Goal: Information Seeking & Learning: Learn about a topic

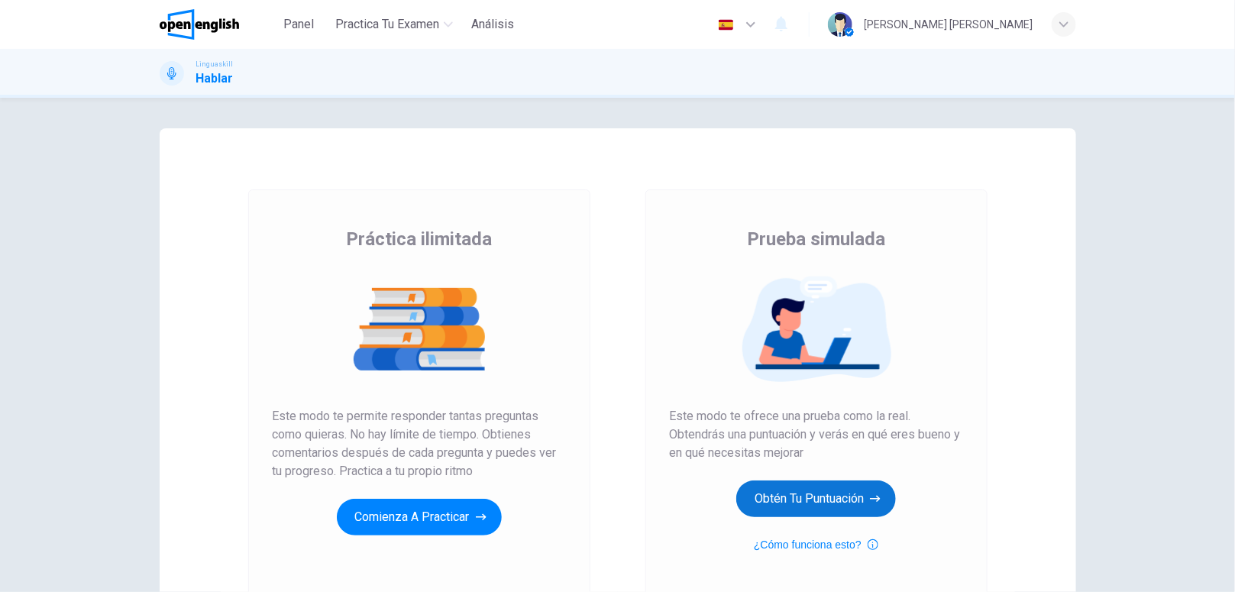
click at [803, 506] on button "Obtén tu puntuación" at bounding box center [816, 498] width 160 height 37
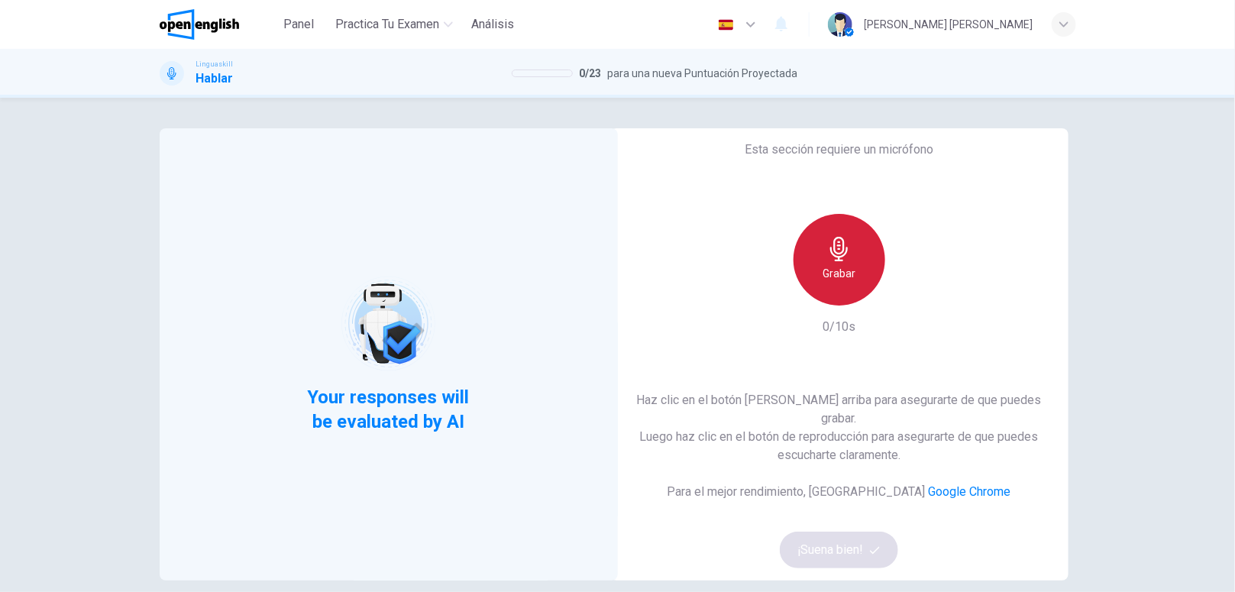
click at [850, 273] on div "Grabar" at bounding box center [840, 260] width 92 height 92
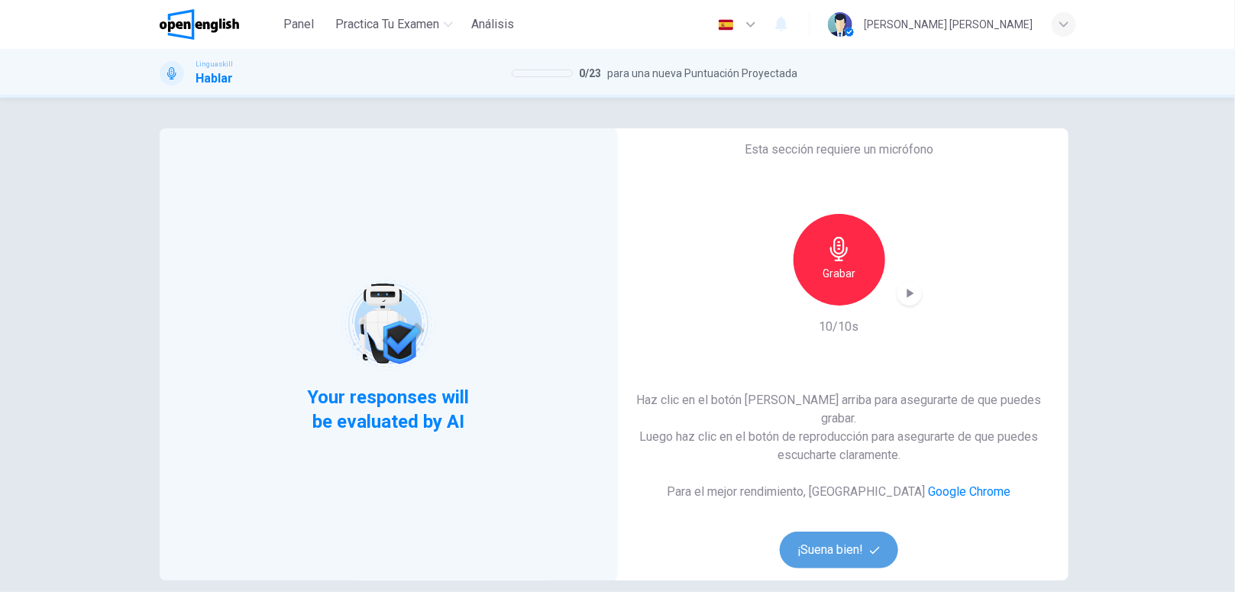
click at [850, 539] on button "¡Suena bien!" at bounding box center [839, 550] width 119 height 37
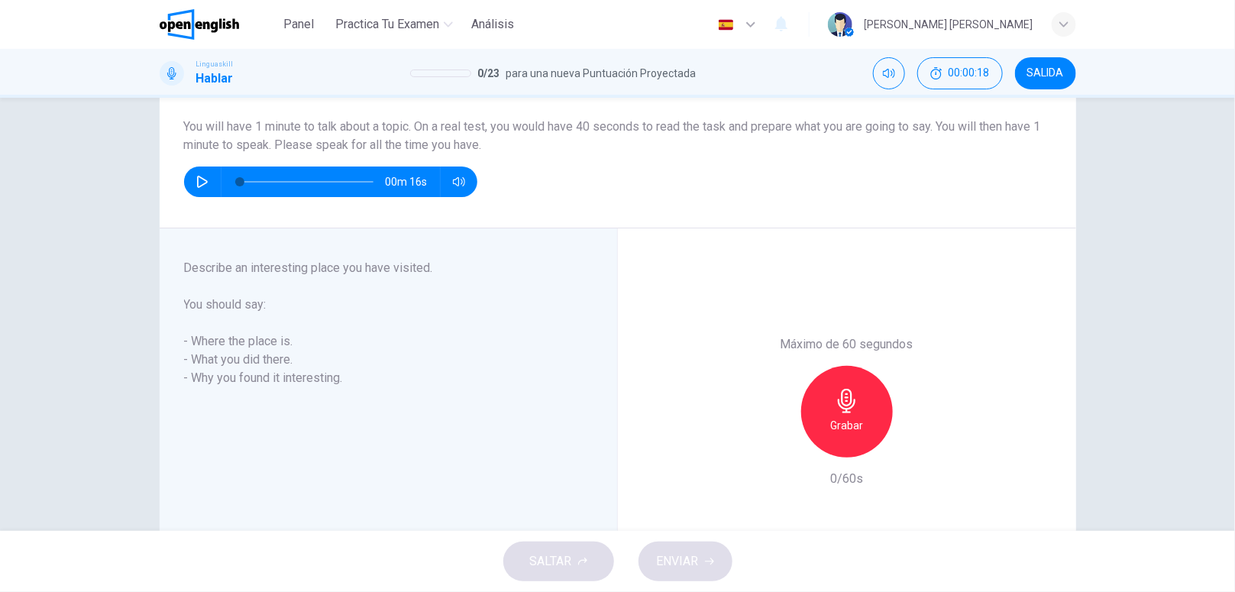
scroll to position [79, 0]
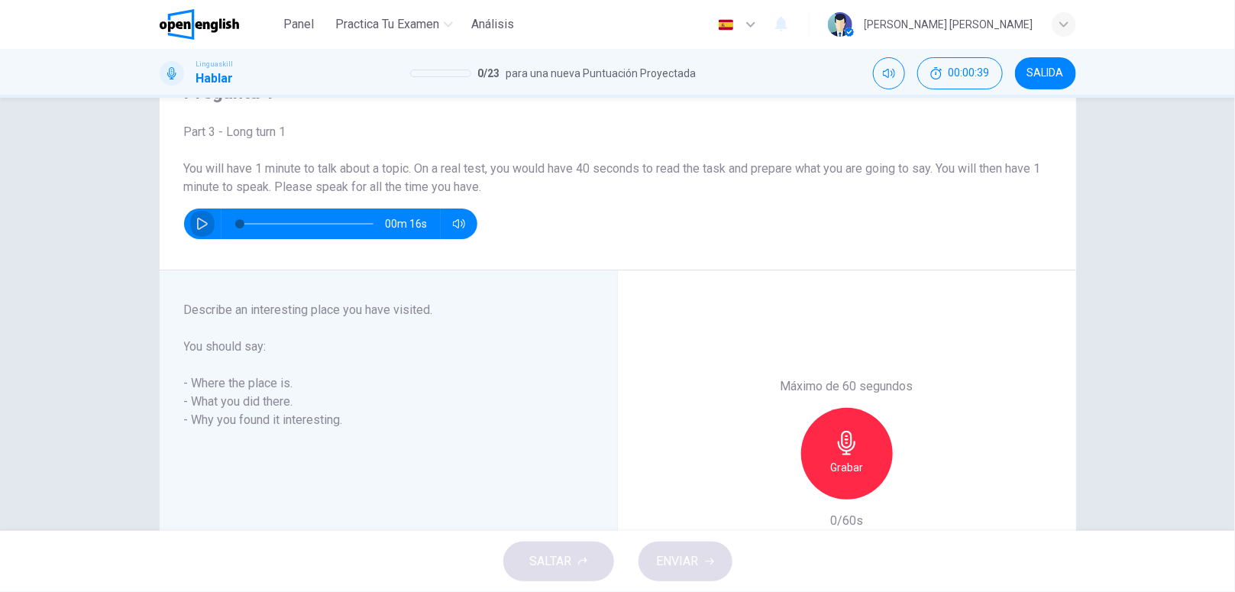
click at [196, 219] on icon "button" at bounding box center [202, 224] width 12 height 12
click at [198, 219] on icon "button" at bounding box center [202, 223] width 8 height 9
click at [844, 485] on div "Grabar" at bounding box center [847, 454] width 92 height 92
click at [844, 485] on div "Detener" at bounding box center [847, 454] width 92 height 92
click at [776, 477] on div "button" at bounding box center [777, 487] width 24 height 24
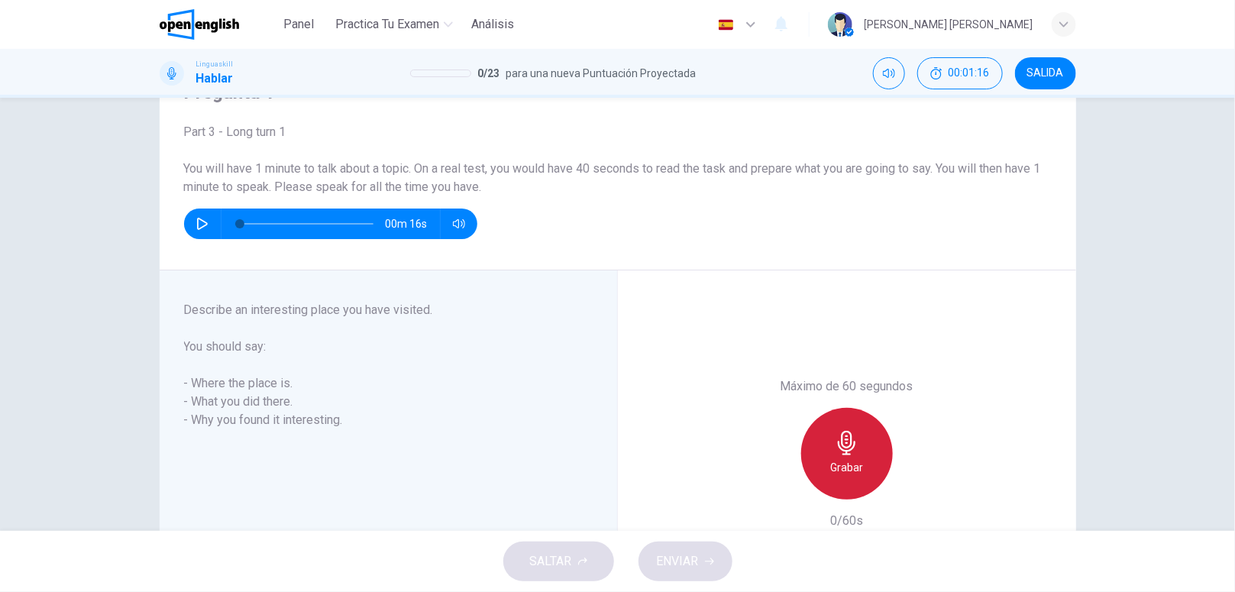
click at [852, 482] on div "Grabar" at bounding box center [847, 454] width 92 height 92
click at [852, 482] on div "Detener" at bounding box center [847, 454] width 92 height 92
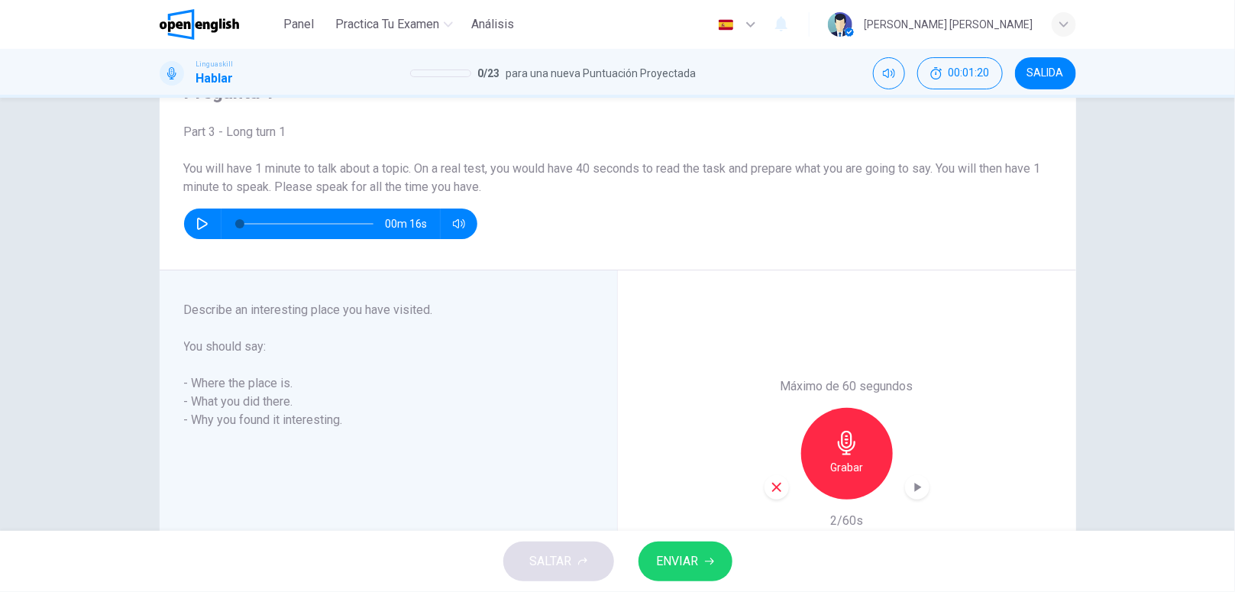
click at [771, 472] on div "Grabar" at bounding box center [847, 454] width 165 height 92
click at [771, 483] on icon "button" at bounding box center [777, 487] width 14 height 14
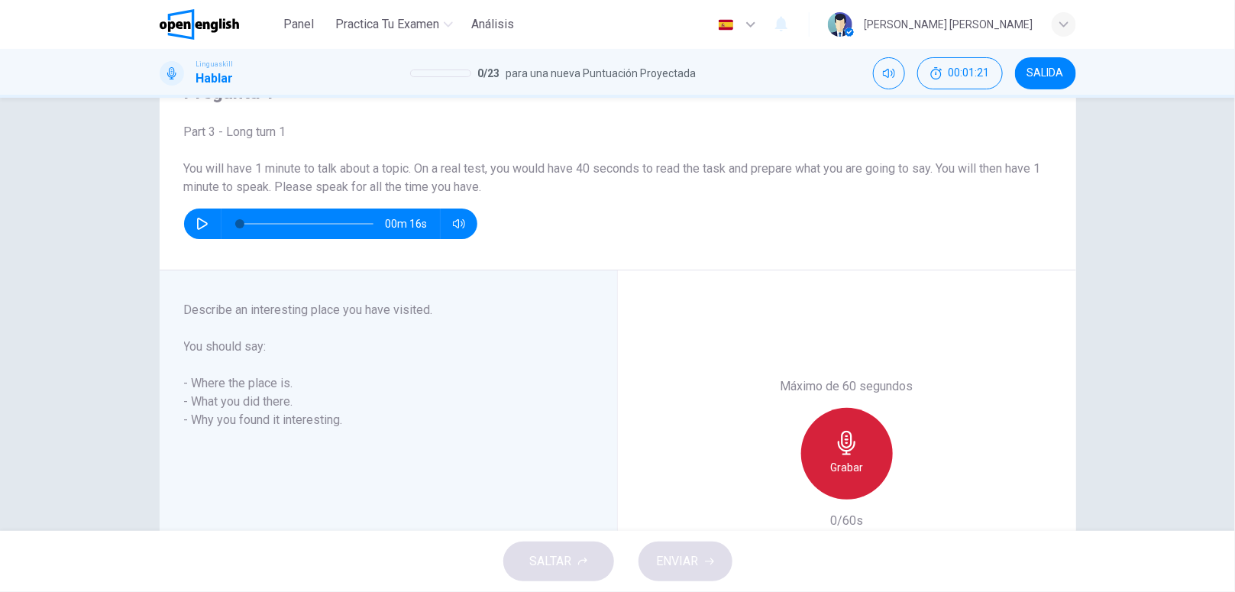
click at [860, 474] on div "Grabar" at bounding box center [847, 454] width 92 height 92
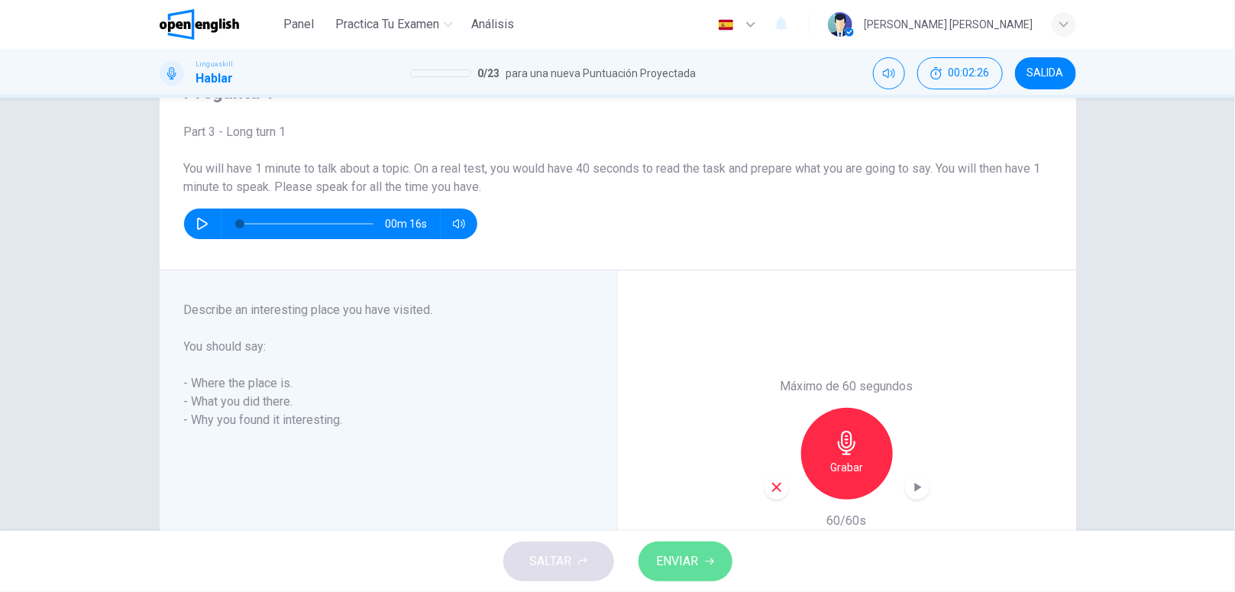
click at [691, 573] on button "ENVIAR" at bounding box center [686, 562] width 94 height 40
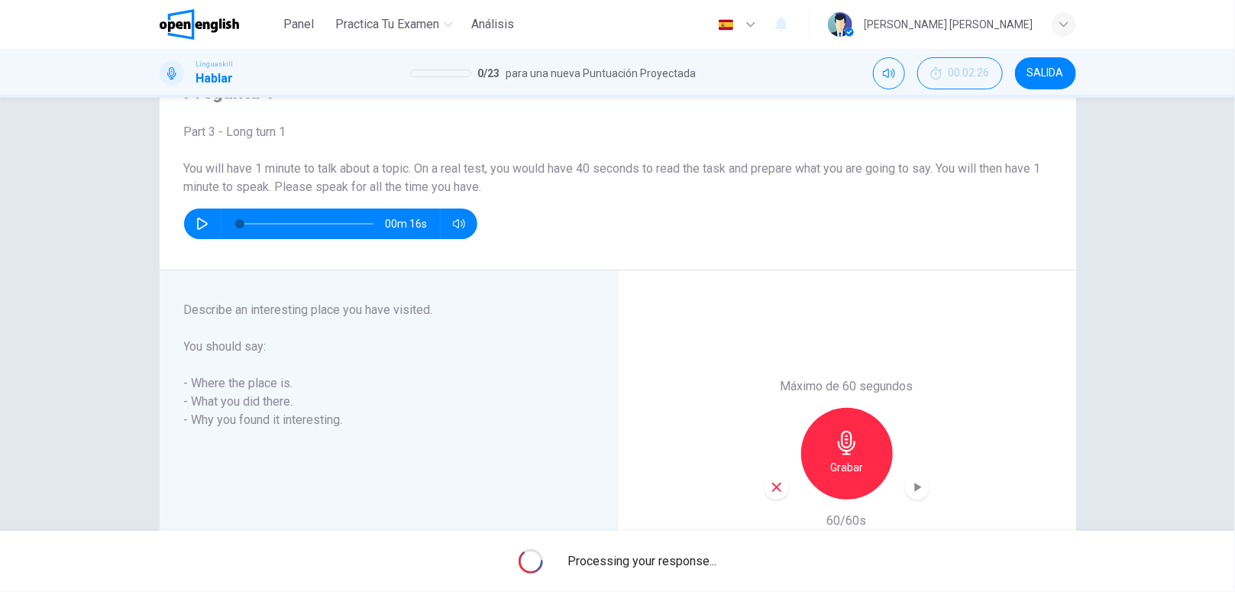
type input "*"
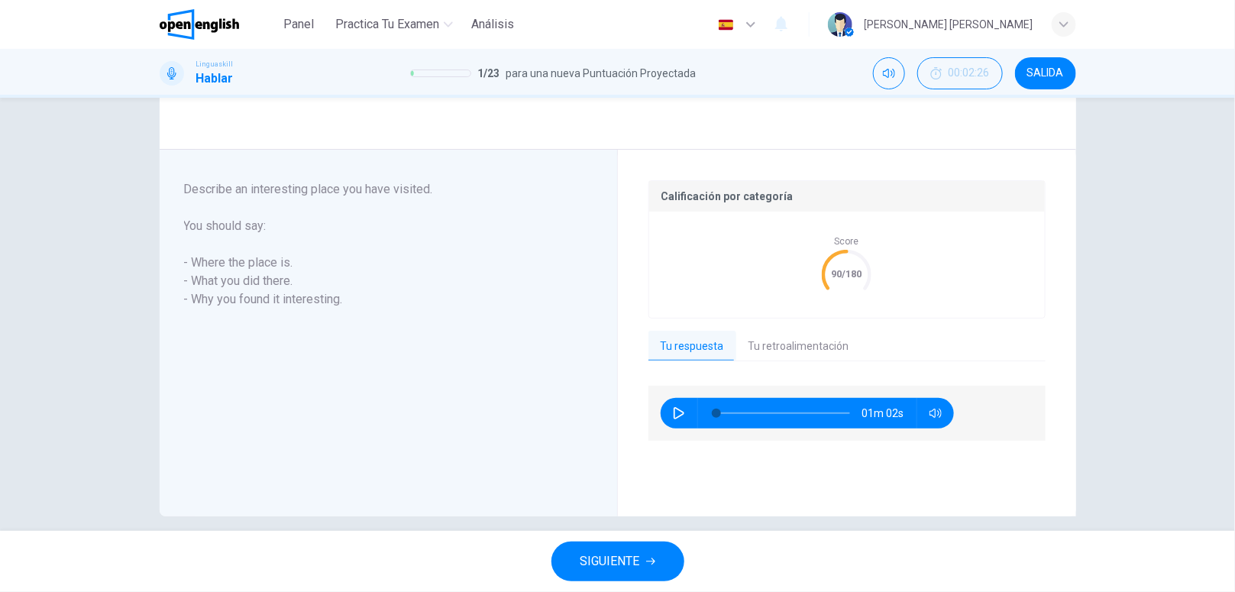
scroll to position [245, 0]
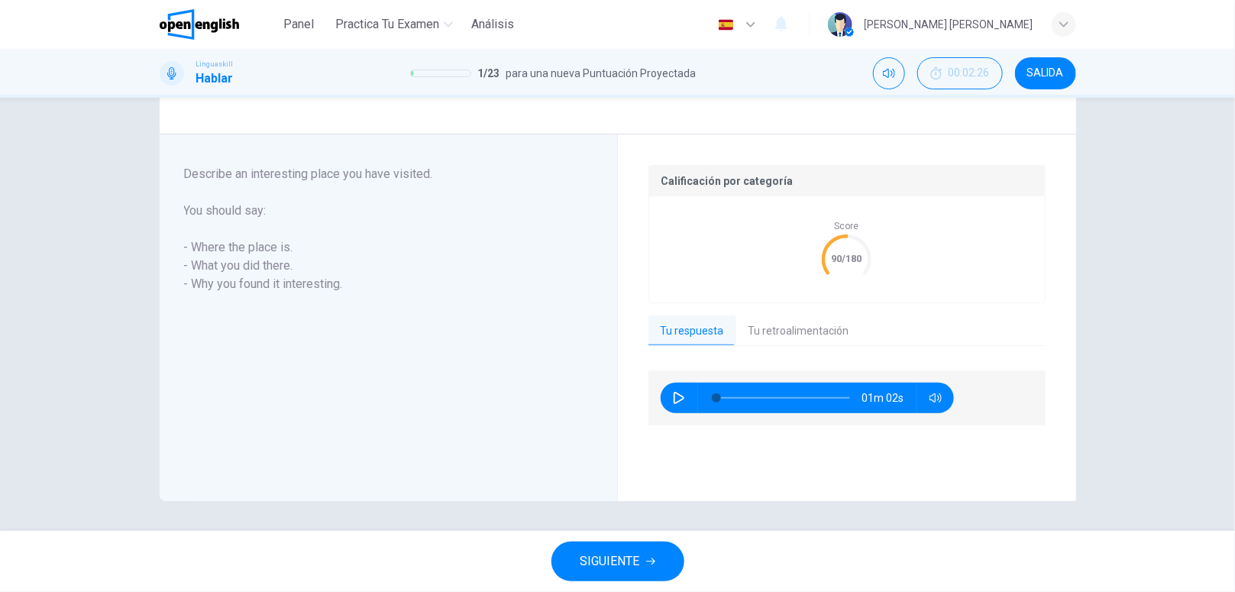
click at [674, 392] on icon "button" at bounding box center [679, 398] width 12 height 12
type input "*"
click at [768, 335] on button "Tu retroalimentación" at bounding box center [798, 331] width 125 height 32
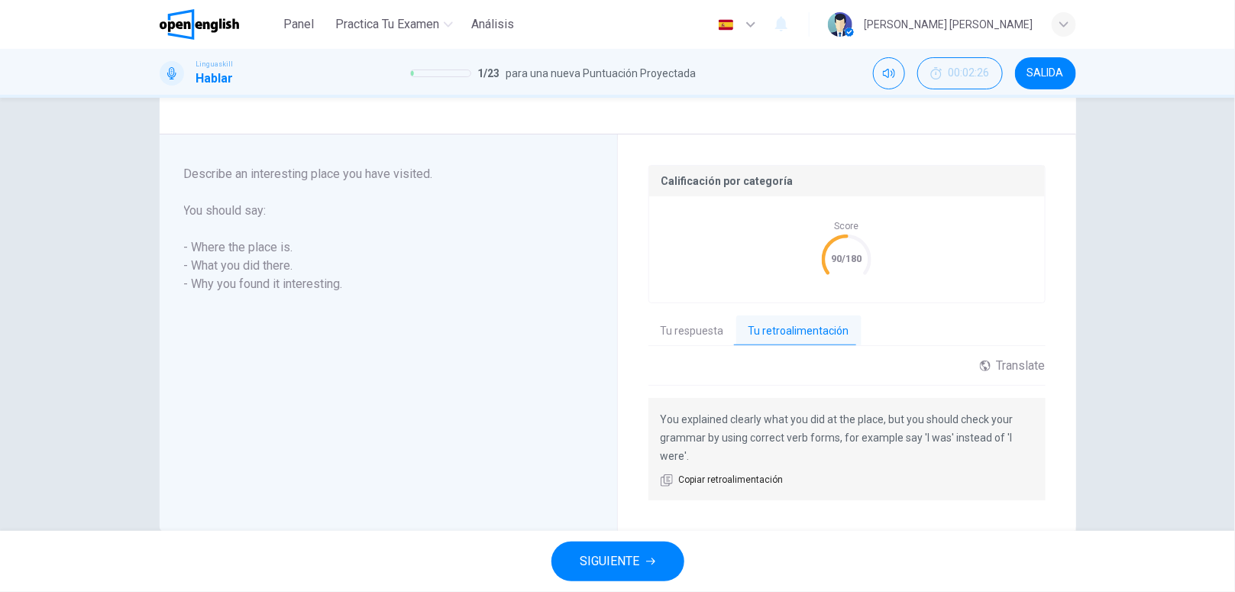
scroll to position [277, 0]
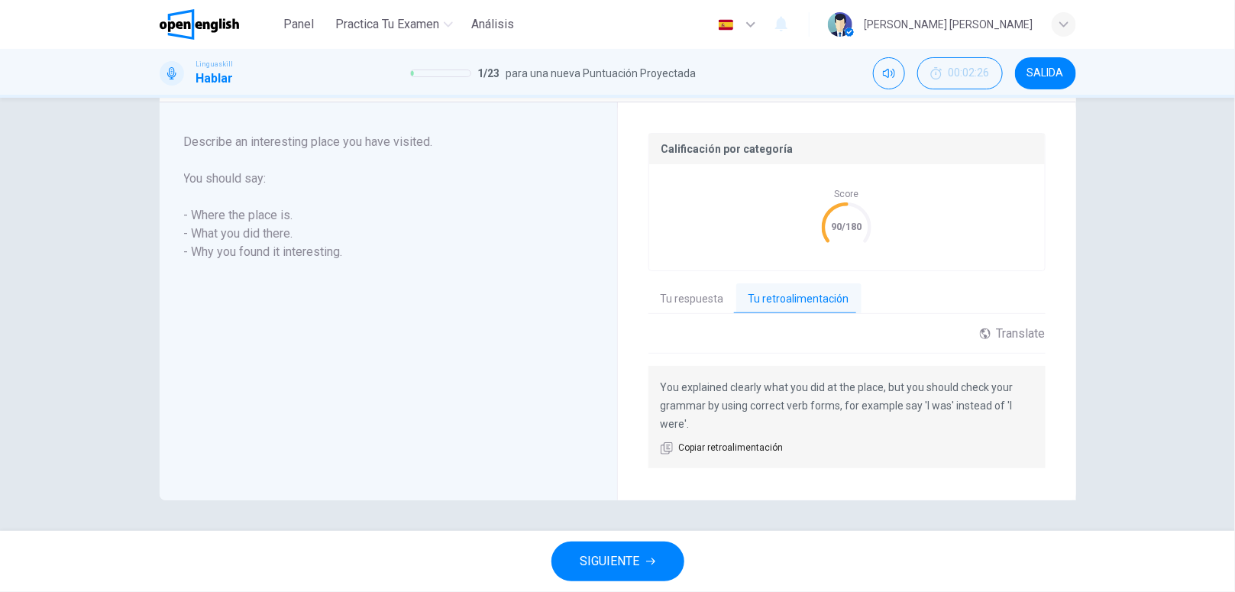
drag, startPoint x: 655, startPoint y: 384, endPoint x: 747, endPoint y: 445, distance: 110.2
click at [747, 445] on div "You explained clearly what you did at the place, but you should check your gram…" at bounding box center [847, 417] width 397 height 102
click at [742, 449] on span "Copiar retroalimentación" at bounding box center [731, 448] width 105 height 15
click at [872, 445] on div "You explained clearly what you did at the place, but you should check your gram…" at bounding box center [847, 417] width 397 height 102
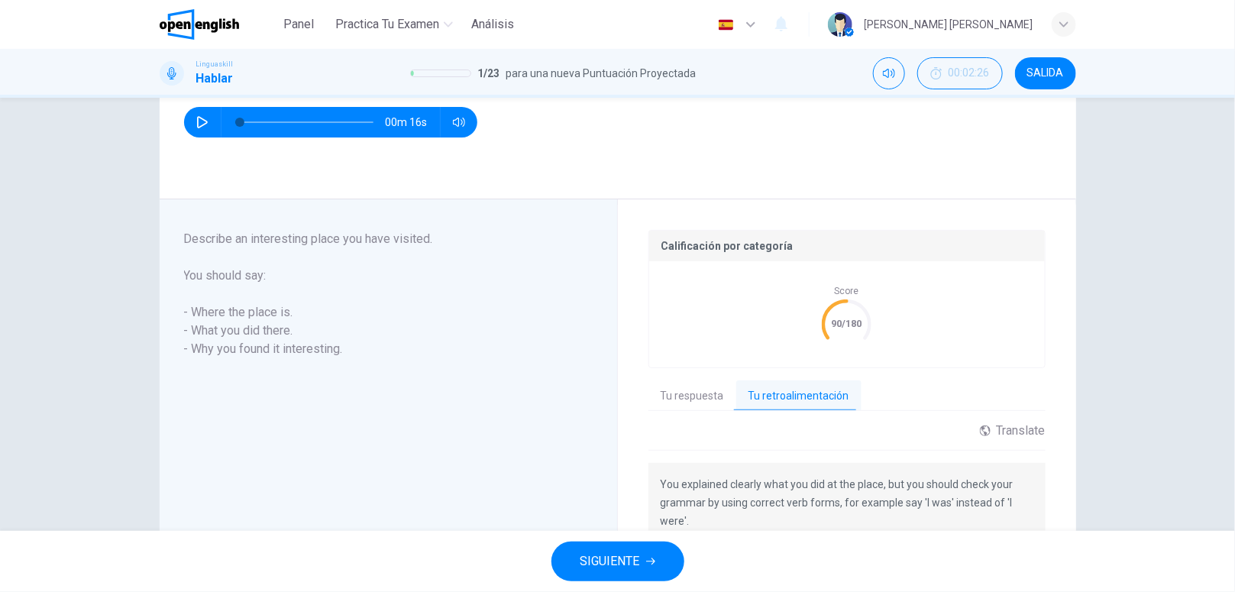
scroll to position [237, 0]
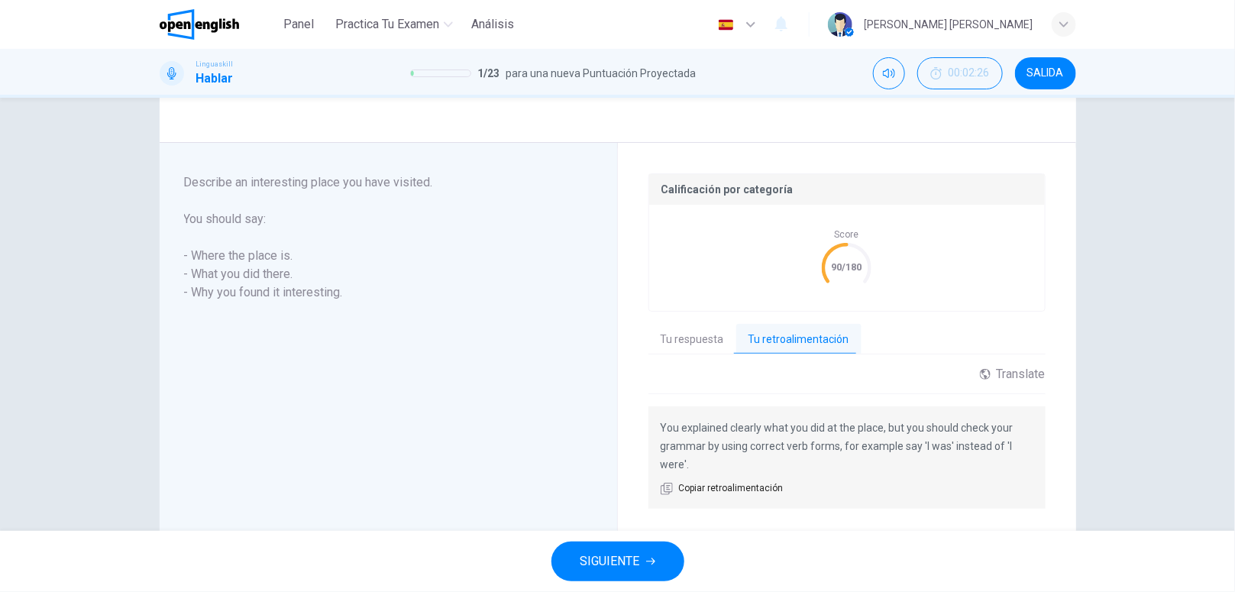
click at [654, 540] on div "SIGUIENTE" at bounding box center [617, 561] width 1235 height 61
click at [654, 554] on button "SIGUIENTE" at bounding box center [618, 562] width 133 height 40
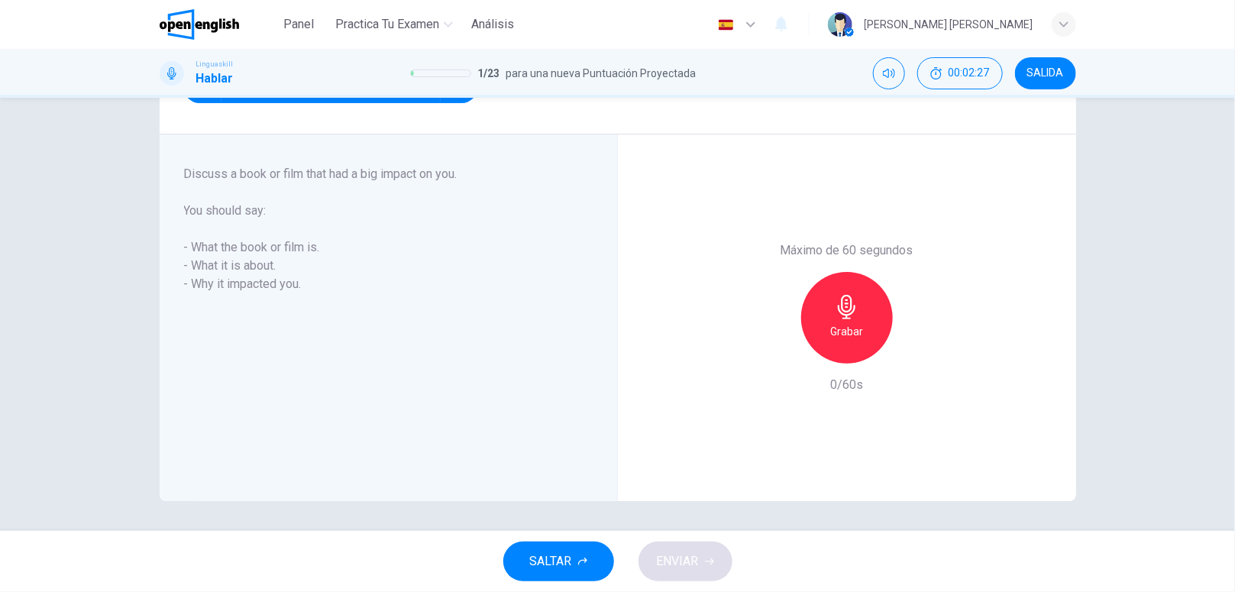
scroll to position [187, 0]
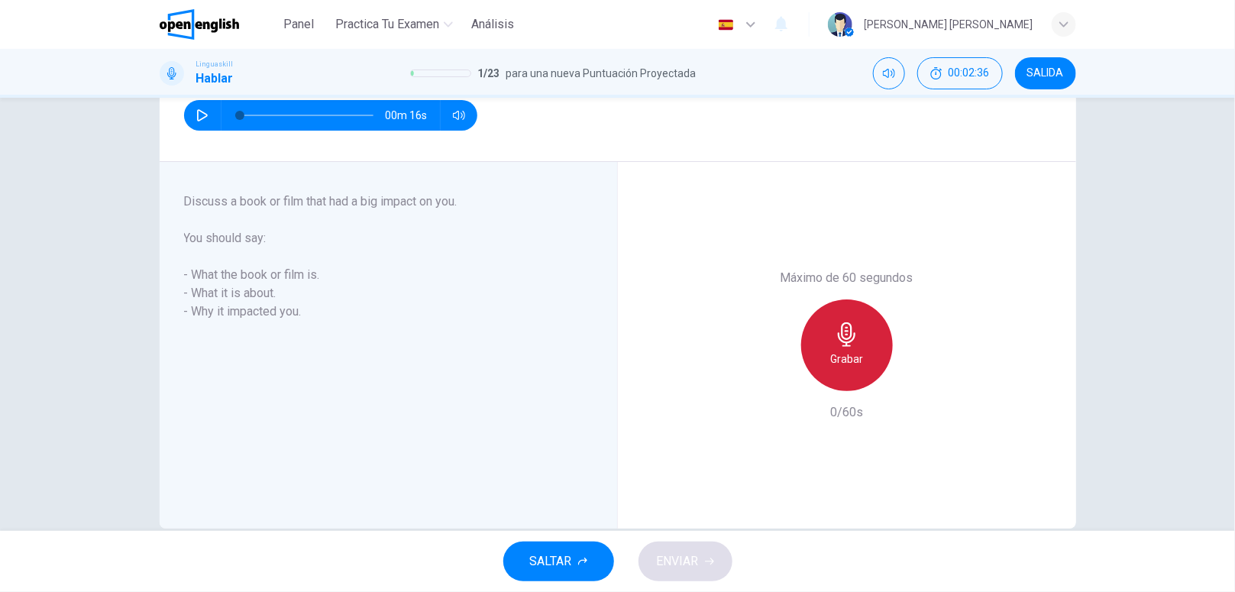
click at [865, 341] on div "Grabar" at bounding box center [847, 345] width 92 height 92
click at [835, 359] on h6 "Detener" at bounding box center [846, 359] width 39 height 18
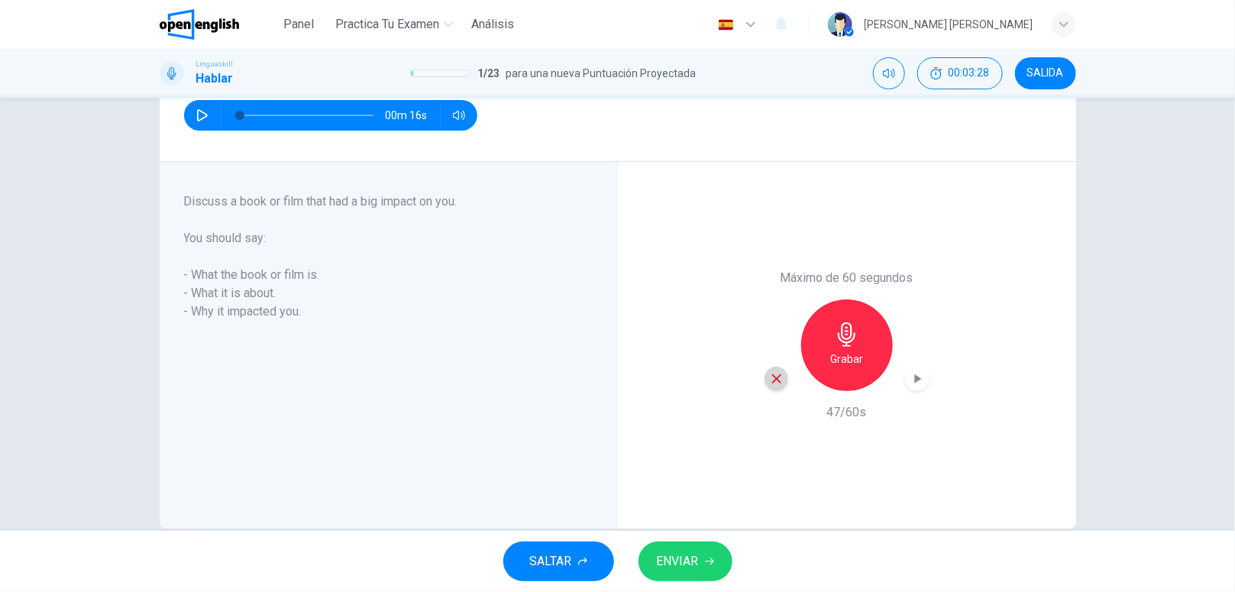
click at [771, 383] on icon "button" at bounding box center [777, 379] width 14 height 14
click at [830, 360] on h6 "Grabar" at bounding box center [846, 359] width 33 height 18
click at [681, 579] on button "ENVIAR" at bounding box center [686, 562] width 94 height 40
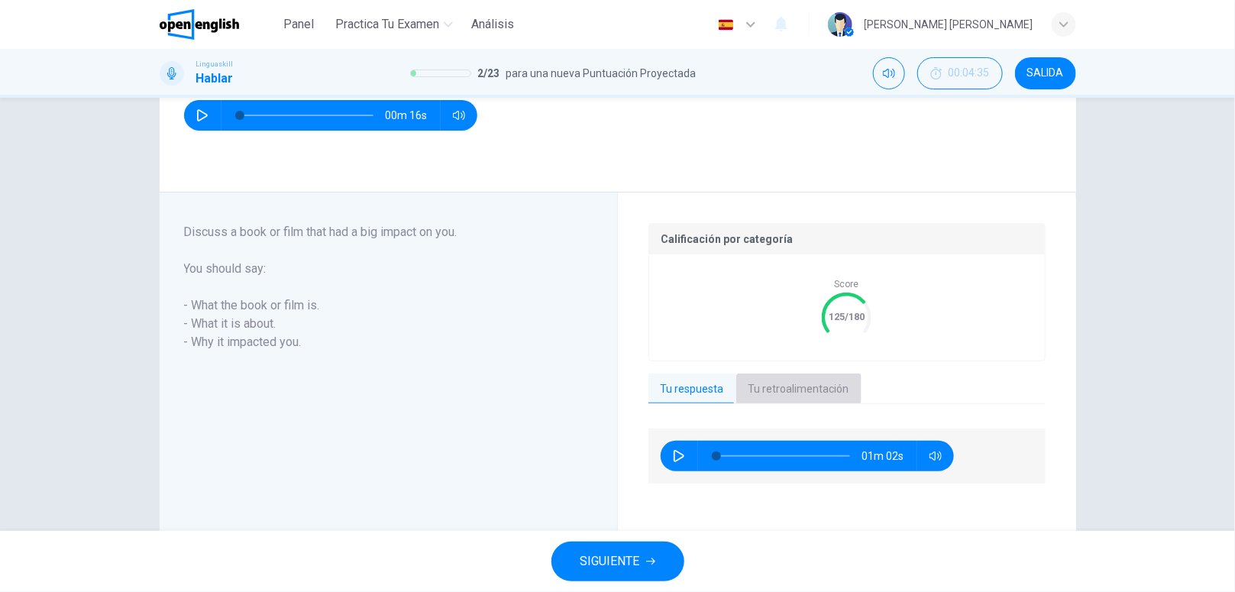
click at [791, 387] on button "Tu retroalimentación" at bounding box center [798, 390] width 125 height 32
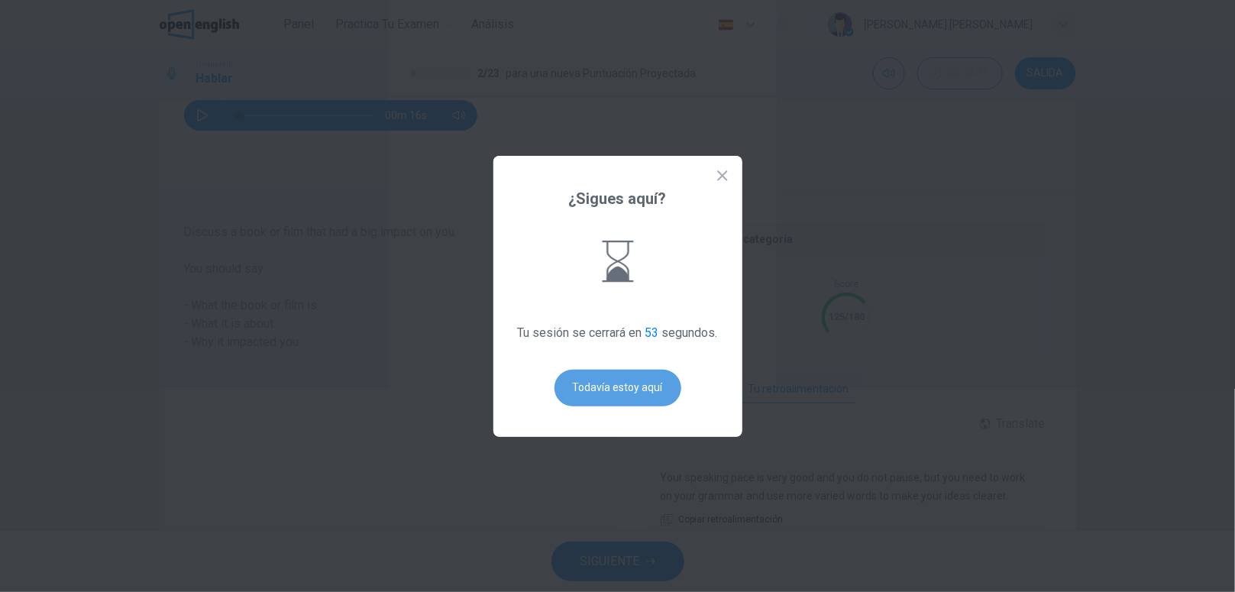
click at [626, 395] on button "Todavía estoy aquí" at bounding box center [618, 388] width 127 height 37
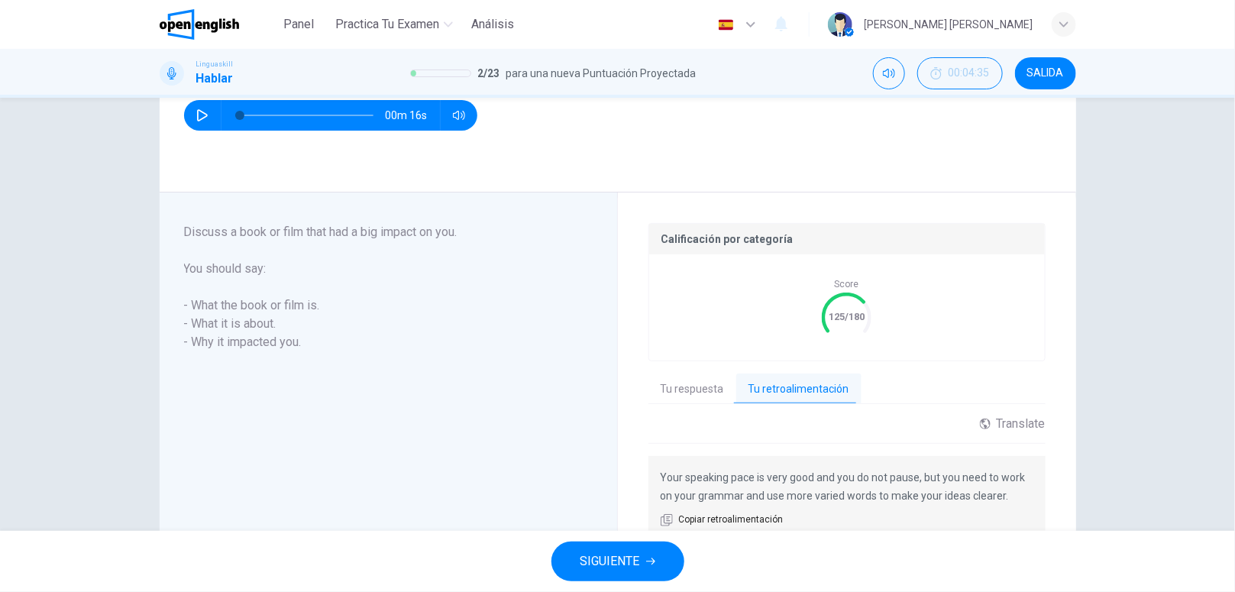
click at [643, 562] on button "SIGUIENTE" at bounding box center [618, 562] width 133 height 40
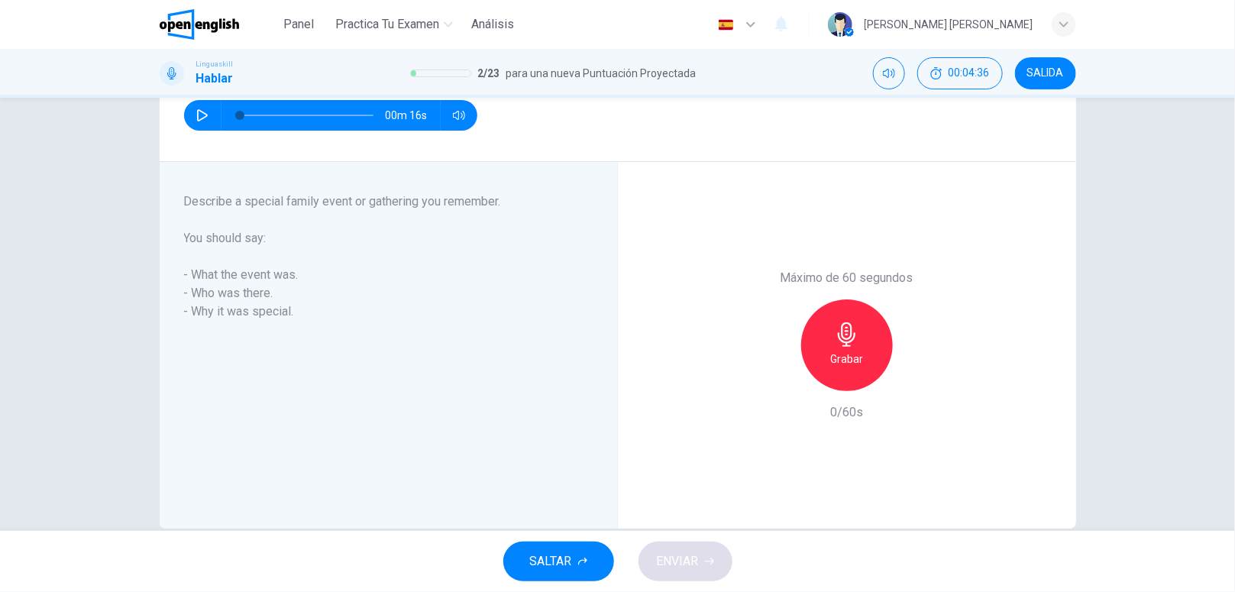
click at [190, 118] on button "button" at bounding box center [202, 115] width 24 height 31
click at [196, 115] on icon "button" at bounding box center [202, 115] width 12 height 12
click at [814, 357] on div "Grabar" at bounding box center [847, 345] width 92 height 92
click at [678, 558] on span "ENVIAR" at bounding box center [678, 561] width 42 height 21
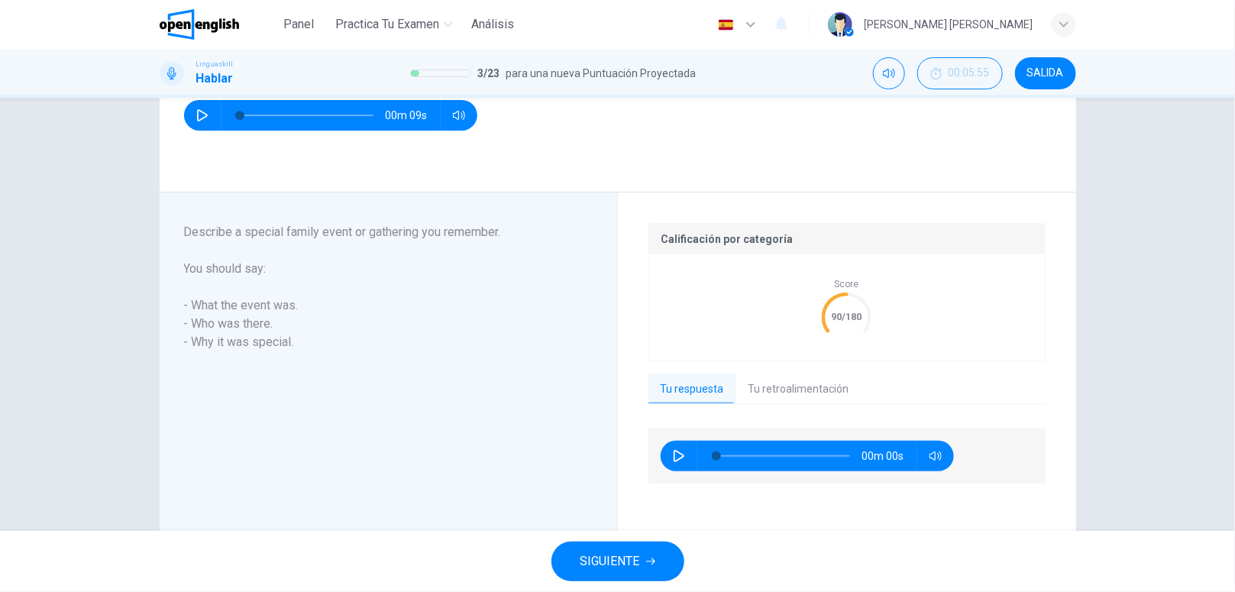
type input "*"
click at [770, 390] on button "Tu retroalimentación" at bounding box center [798, 390] width 125 height 32
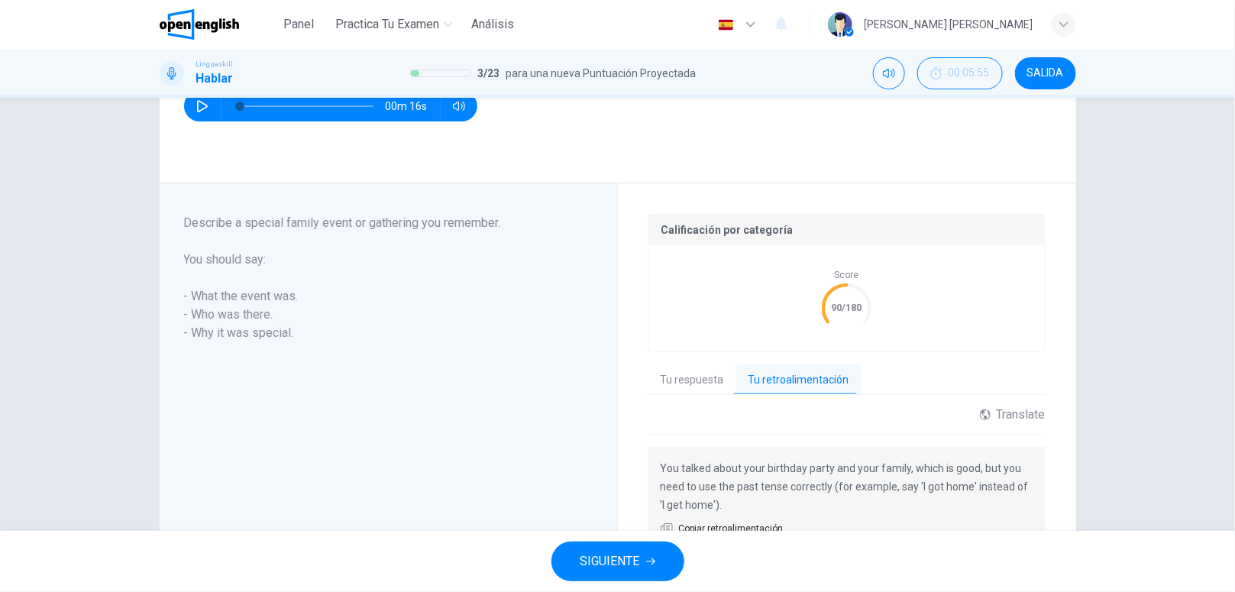
scroll to position [209, 0]
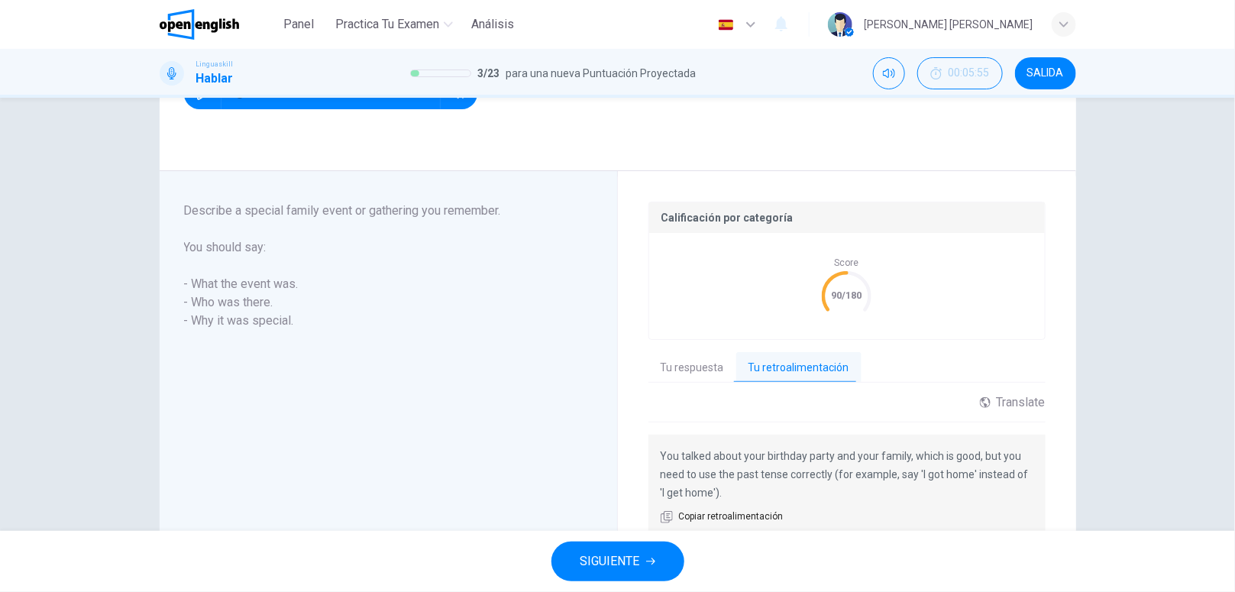
drag, startPoint x: 723, startPoint y: 487, endPoint x: 650, endPoint y: 451, distance: 81.6
click at [650, 451] on div "You talked about your birthday party and your family, which is good, but you ne…" at bounding box center [847, 486] width 397 height 102
drag, startPoint x: 655, startPoint y: 451, endPoint x: 671, endPoint y: 477, distance: 30.5
click at [671, 477] on p "You talked about your birthday party and your family, which is good, but you ne…" at bounding box center [847, 474] width 373 height 55
click at [686, 513] on span "Copiar retroalimentación" at bounding box center [731, 516] width 105 height 15
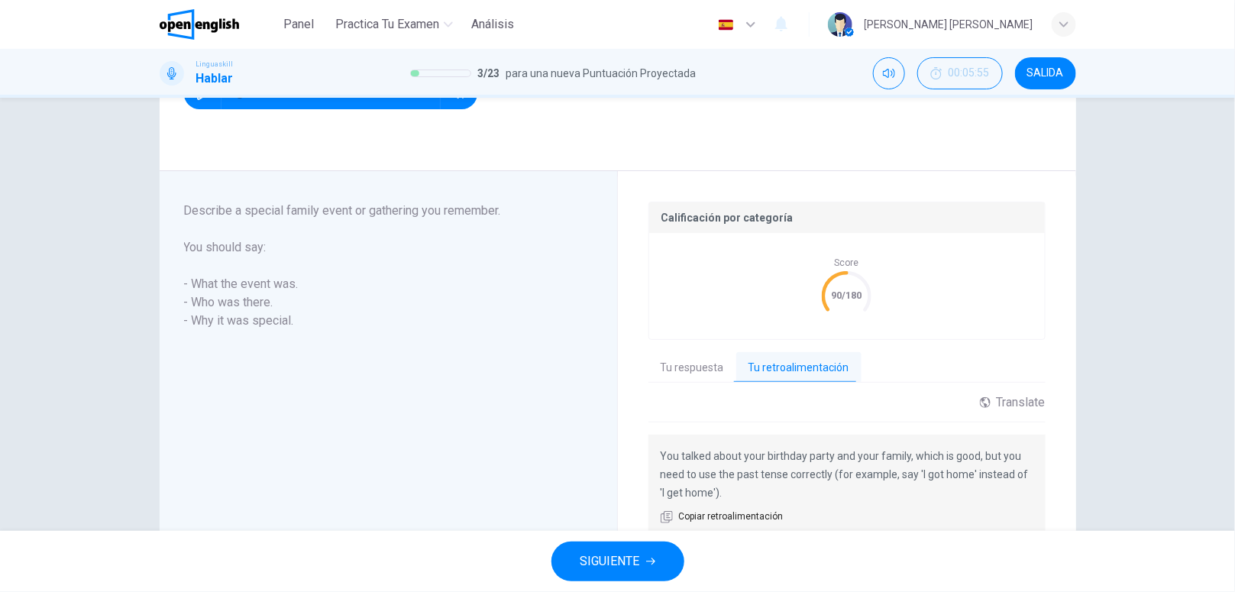
scroll to position [277, 0]
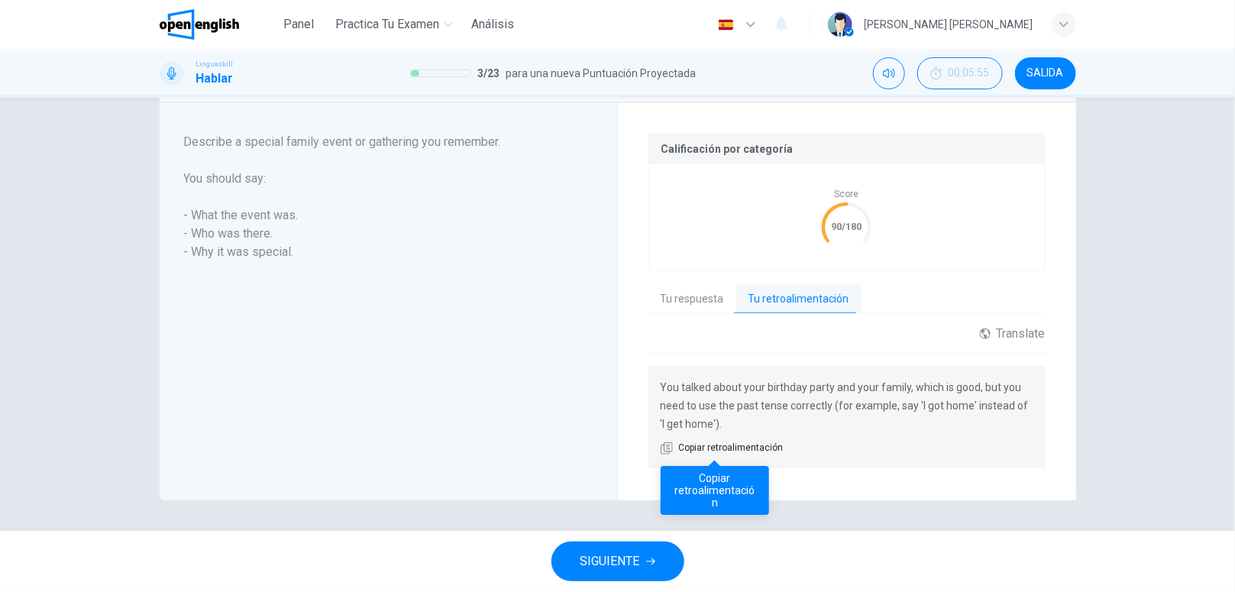
click at [713, 443] on span "Copiar retroalimentación" at bounding box center [731, 448] width 105 height 15
click at [615, 551] on span "SIGUIENTE" at bounding box center [611, 561] width 60 height 21
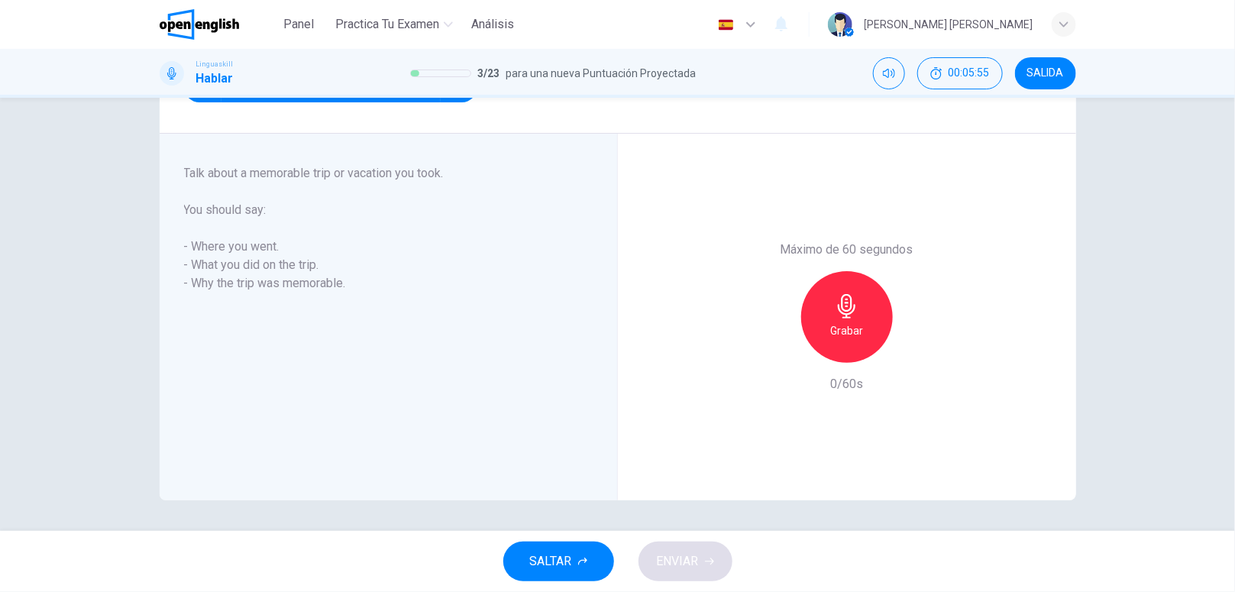
scroll to position [215, 0]
click at [838, 302] on icon "button" at bounding box center [847, 307] width 18 height 24
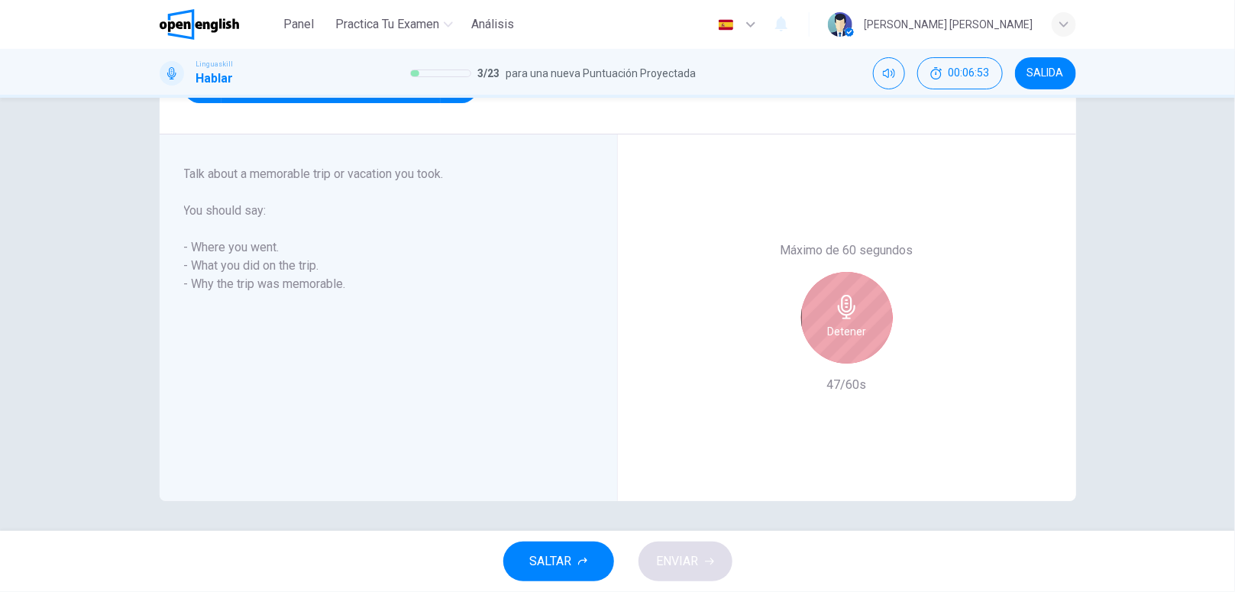
click at [811, 321] on div "Detener" at bounding box center [847, 318] width 92 height 92
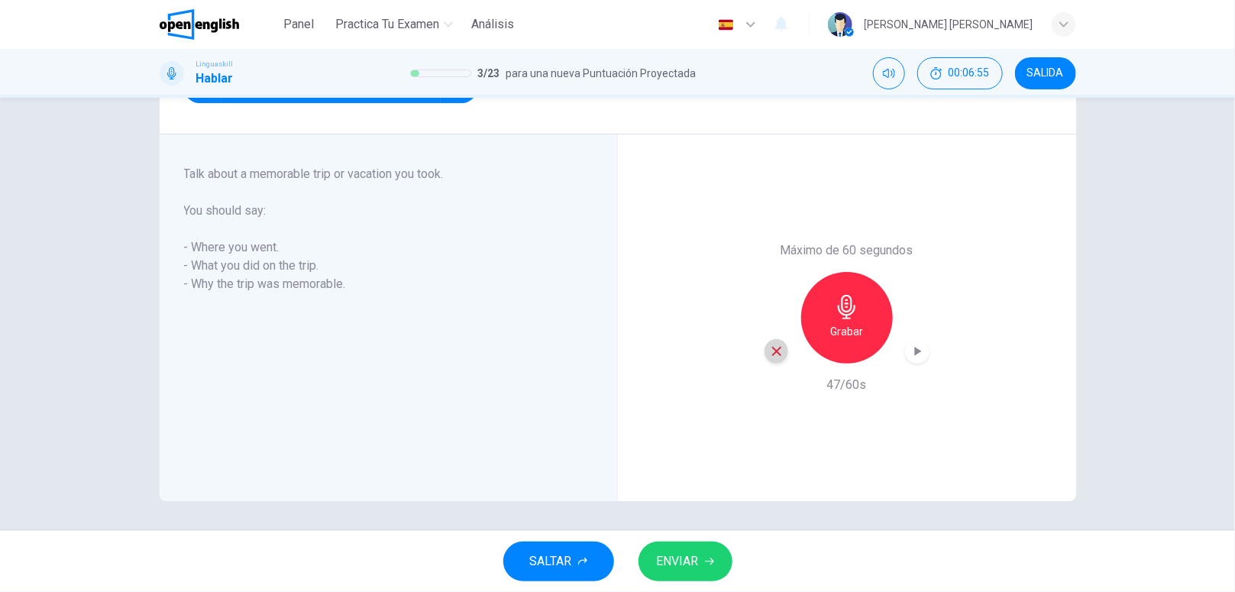
click at [765, 351] on div "button" at bounding box center [777, 351] width 24 height 24
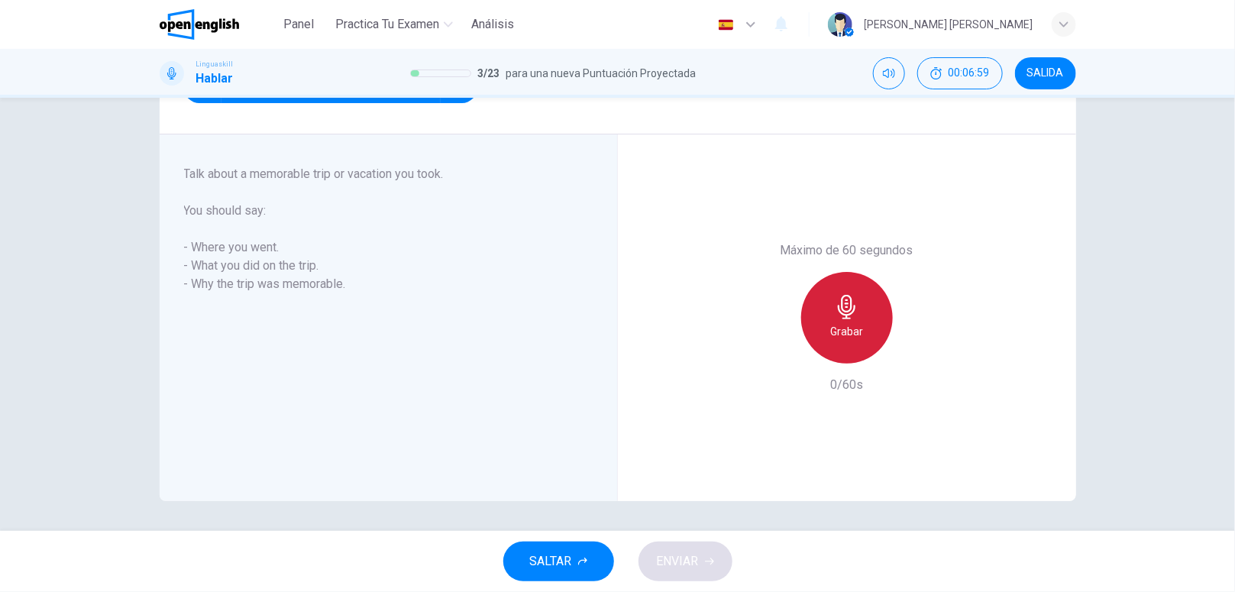
click at [833, 331] on h6 "Grabar" at bounding box center [846, 331] width 33 height 18
click at [833, 331] on h6 "Detener" at bounding box center [846, 331] width 39 height 18
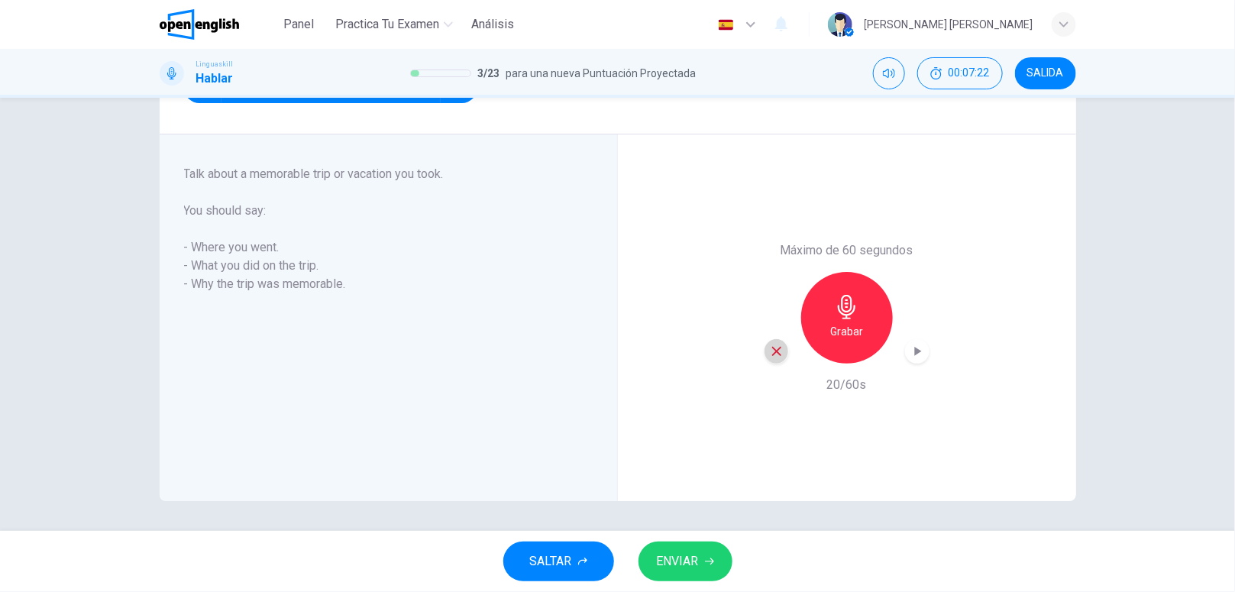
click at [770, 351] on icon "button" at bounding box center [777, 352] width 14 height 14
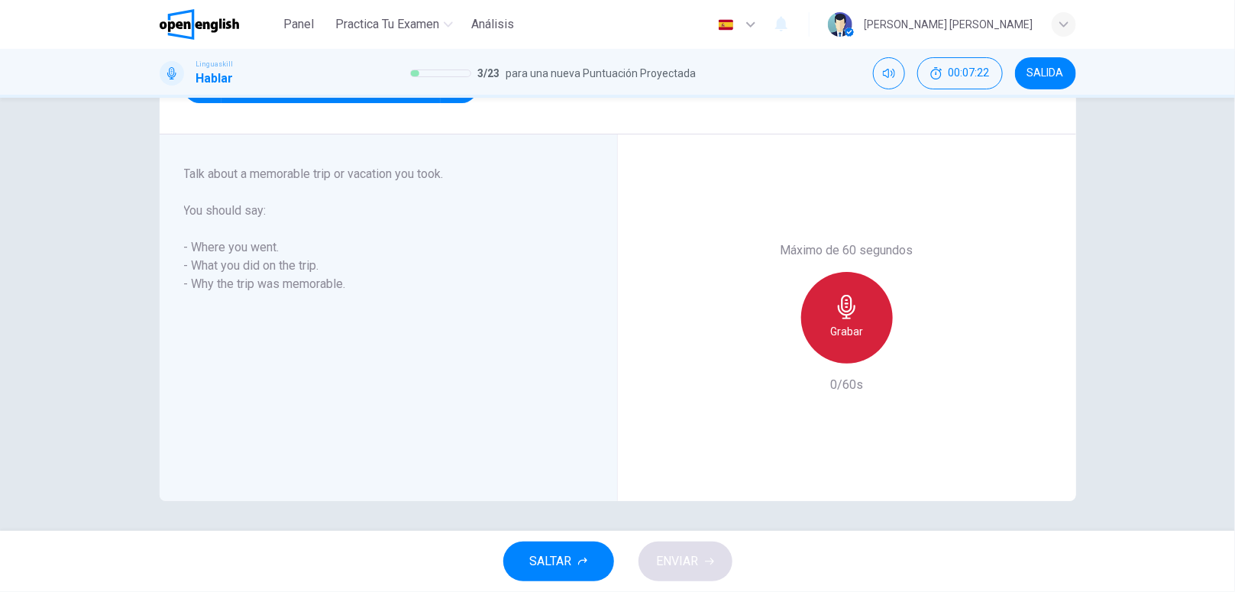
click at [830, 329] on h6 "Grabar" at bounding box center [846, 331] width 33 height 18
click at [827, 329] on h6 "Detener" at bounding box center [846, 331] width 39 height 18
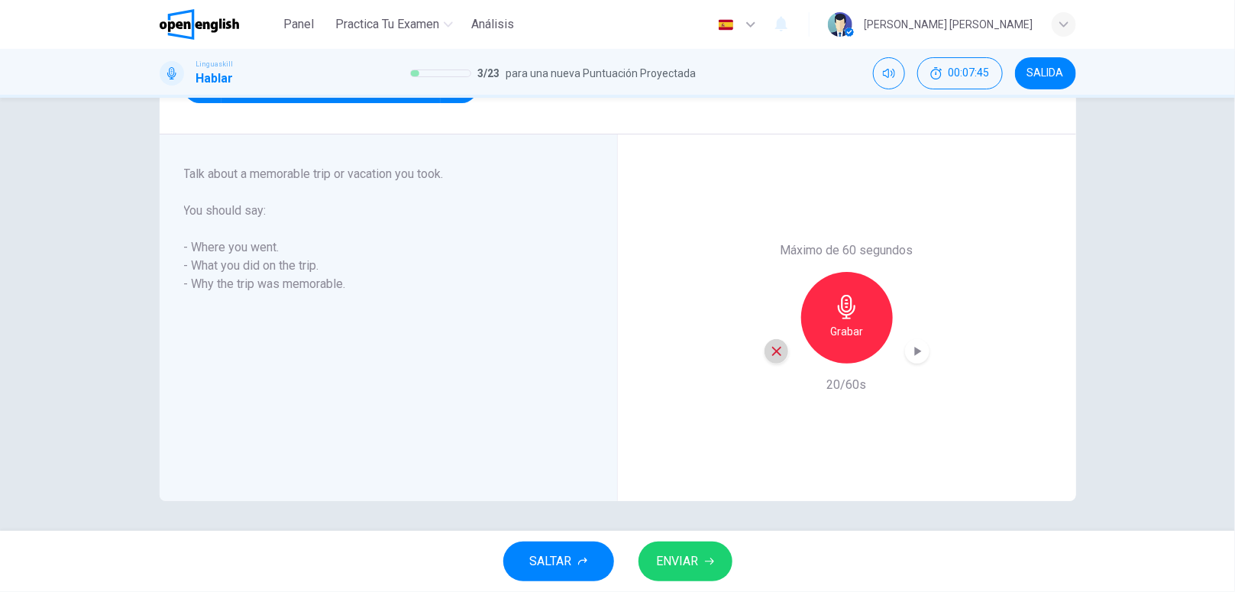
click at [771, 346] on icon "button" at bounding box center [777, 352] width 14 height 14
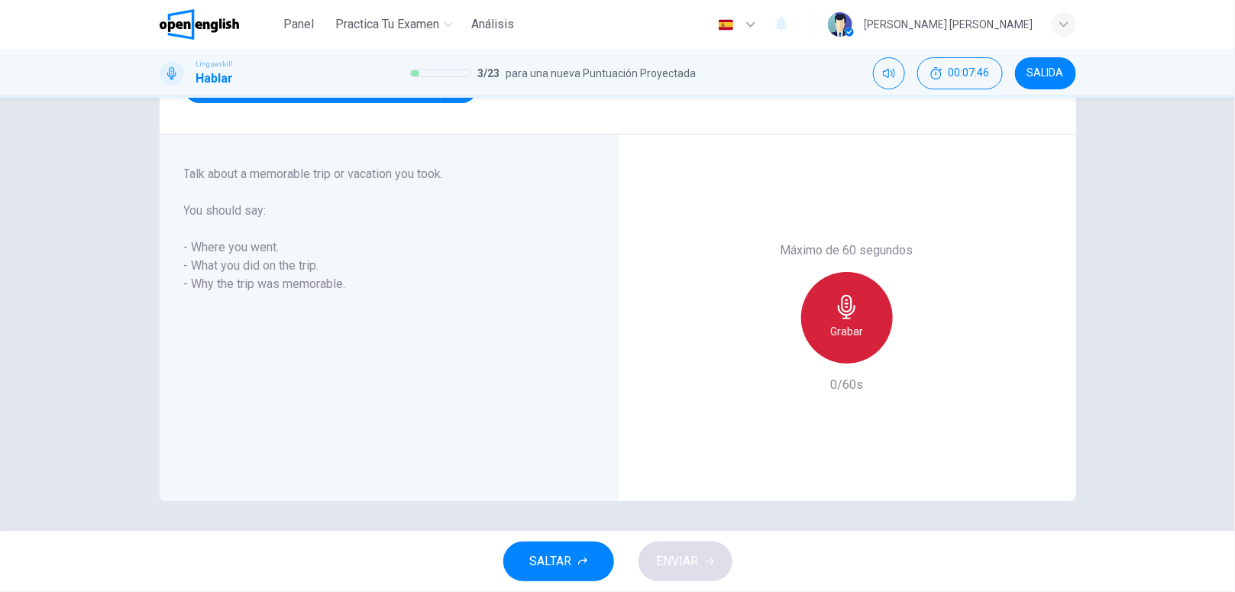
click at [845, 315] on icon "button" at bounding box center [847, 307] width 18 height 24
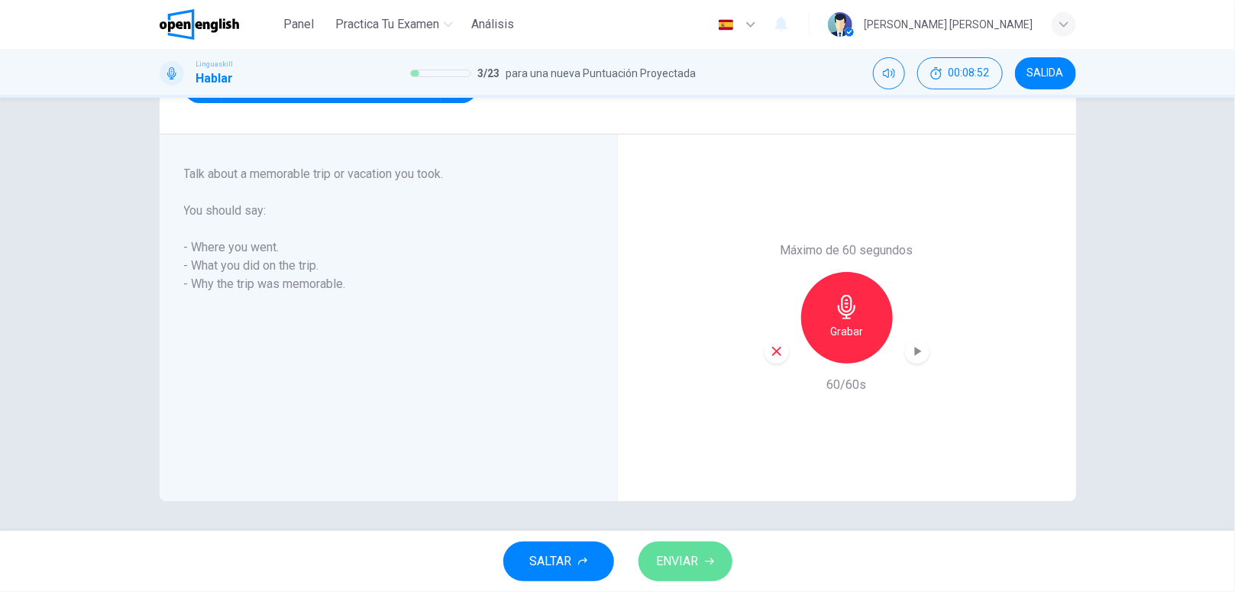
click at [678, 555] on span "ENVIAR" at bounding box center [678, 561] width 42 height 21
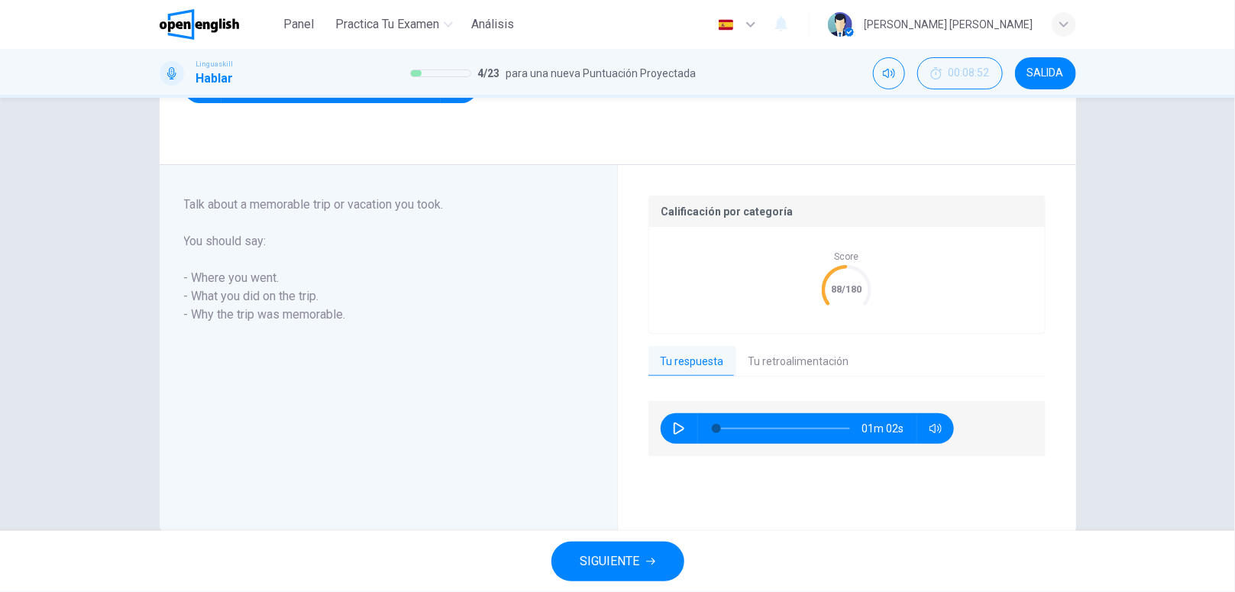
click at [772, 368] on button "Tu retroalimentación" at bounding box center [798, 362] width 125 height 32
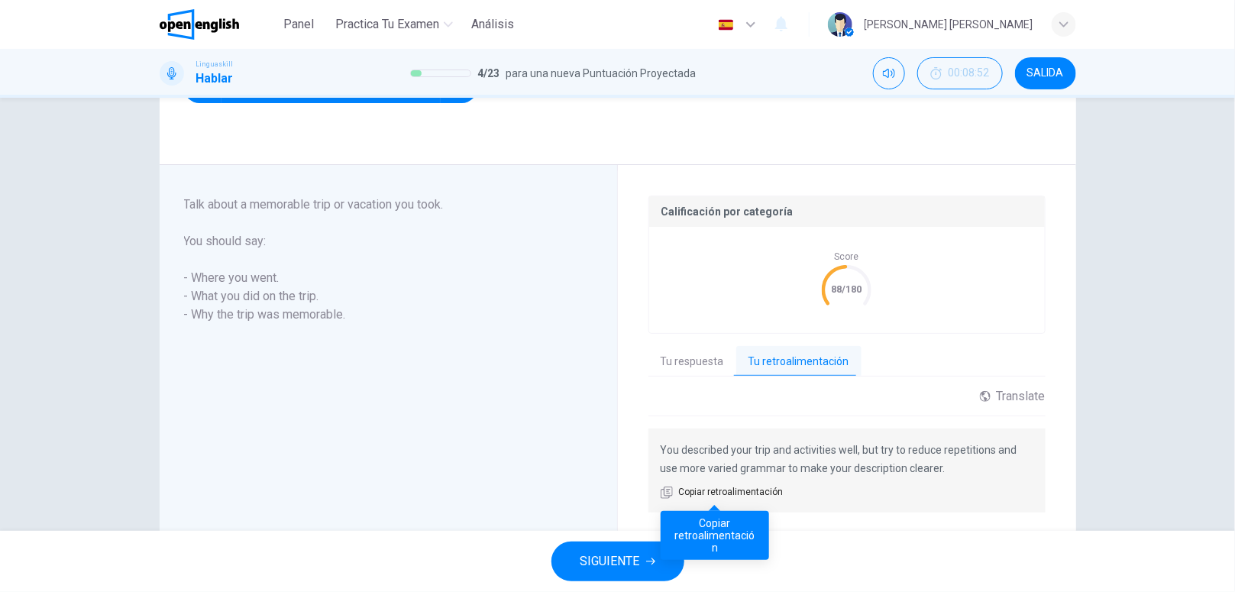
click at [689, 499] on span "Copiar retroalimentación" at bounding box center [731, 492] width 105 height 15
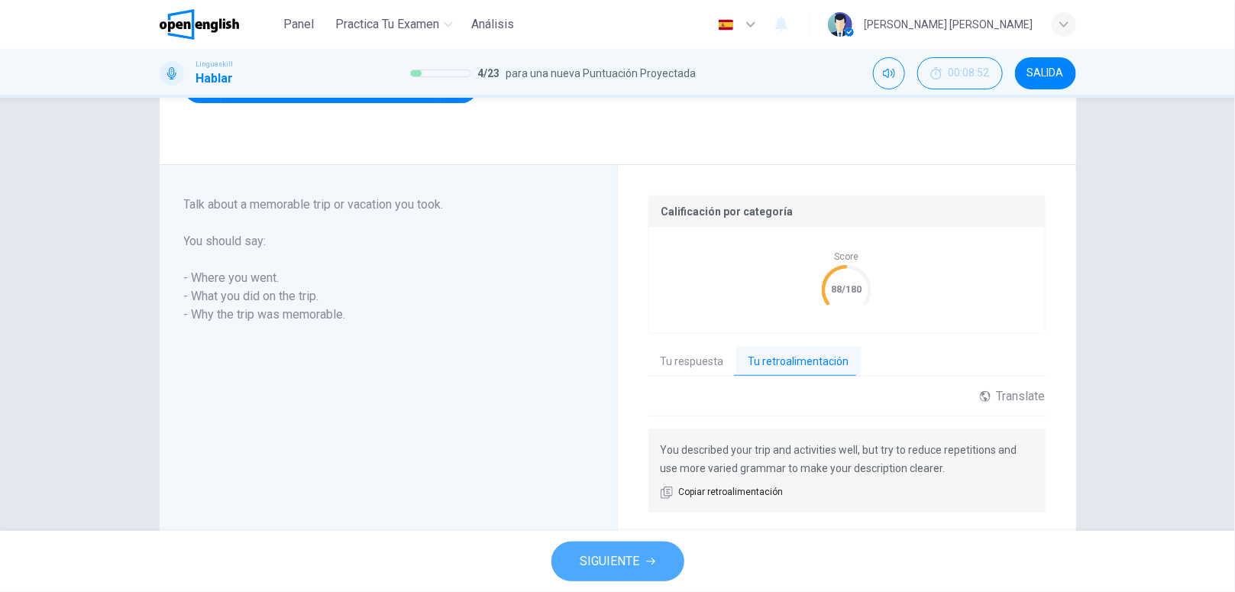
click at [597, 552] on span "SIGUIENTE" at bounding box center [611, 561] width 60 height 21
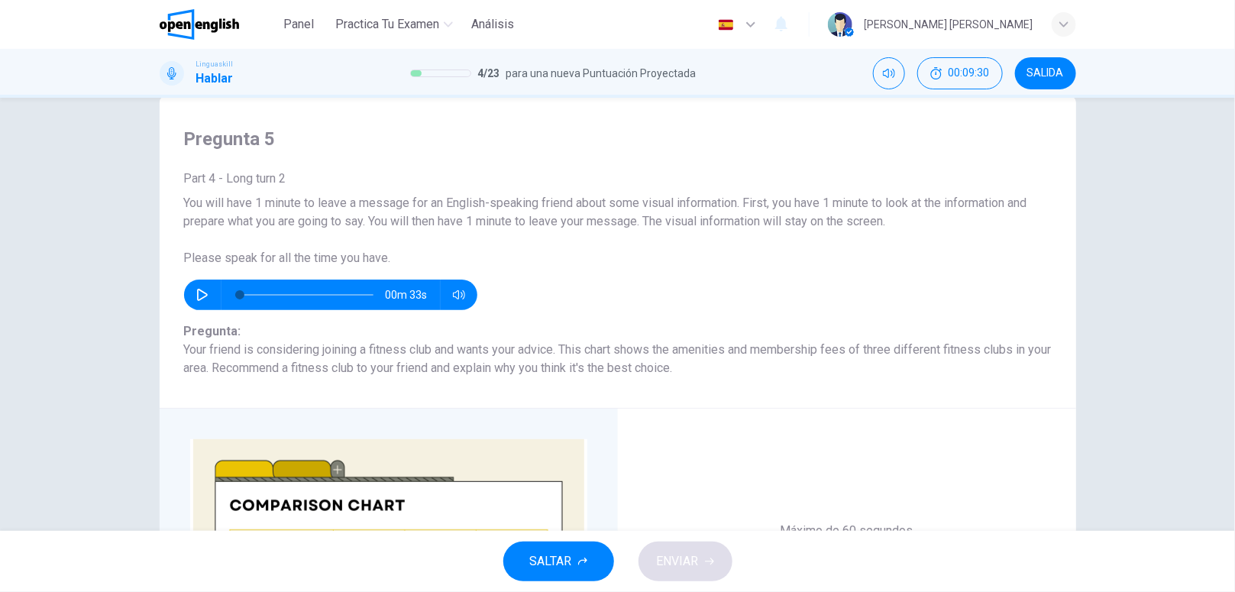
scroll to position [42, 0]
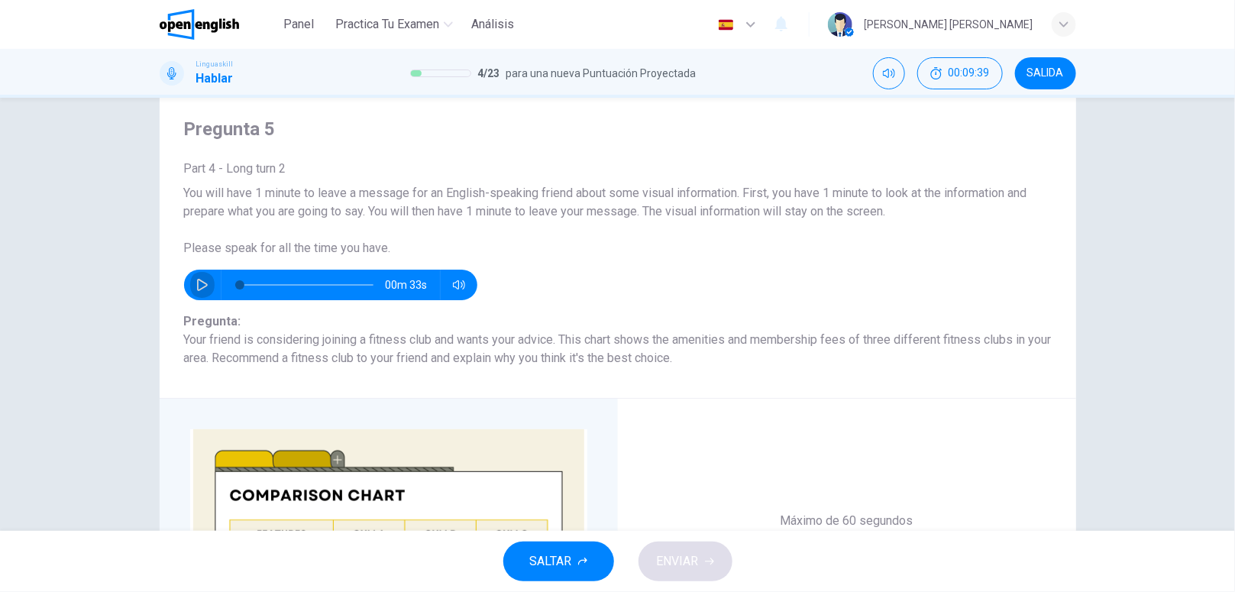
click at [196, 283] on icon "button" at bounding box center [202, 285] width 12 height 12
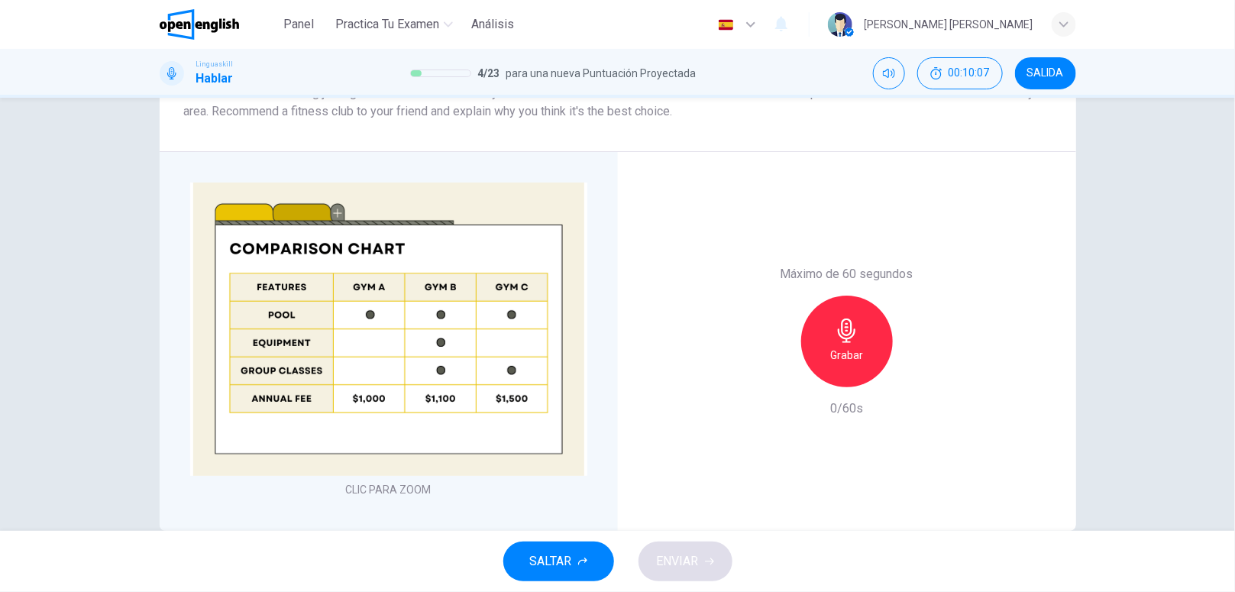
scroll to position [315, 0]
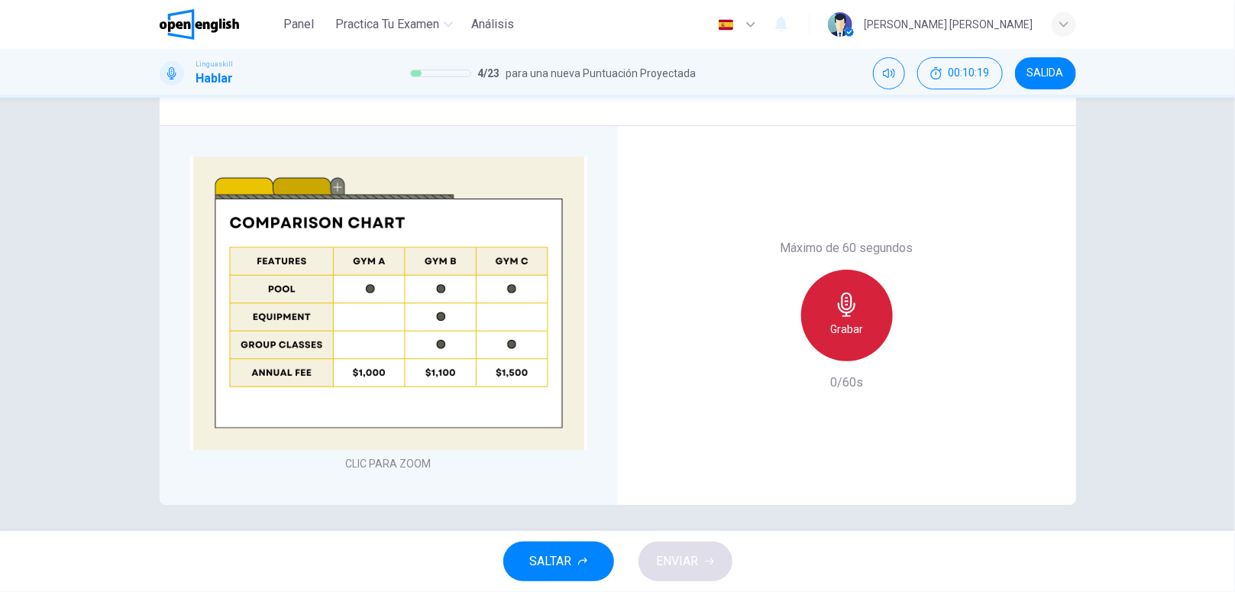
click at [840, 320] on h6 "Grabar" at bounding box center [846, 329] width 33 height 18
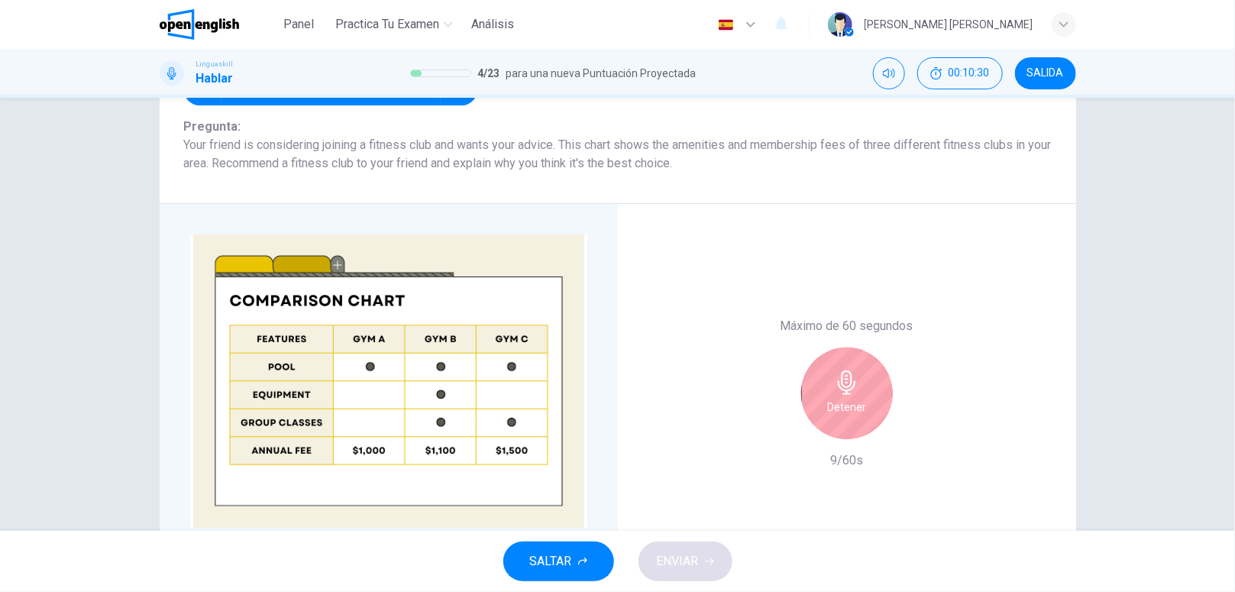
scroll to position [245, 0]
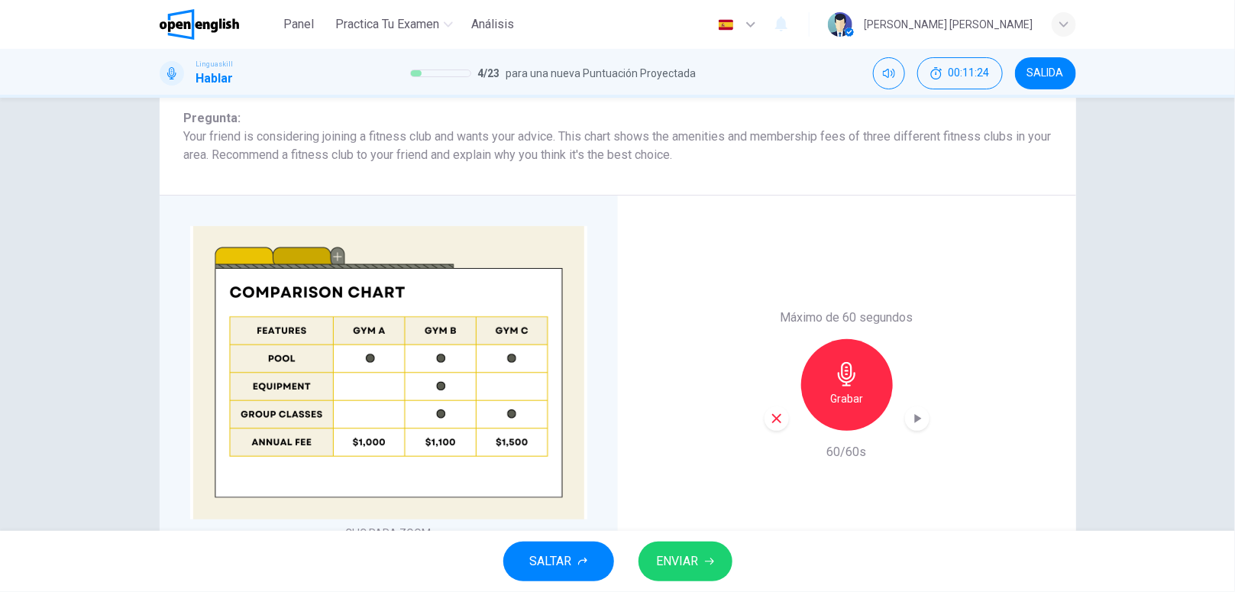
click at [699, 543] on button "ENVIAR" at bounding box center [686, 562] width 94 height 40
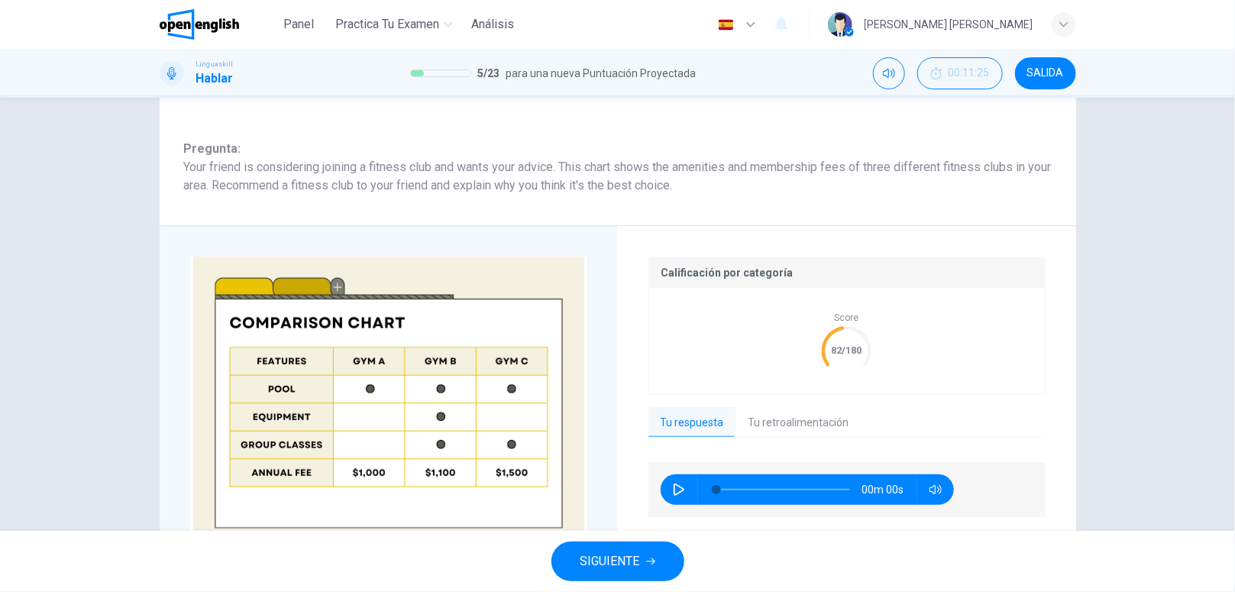
type input "*"
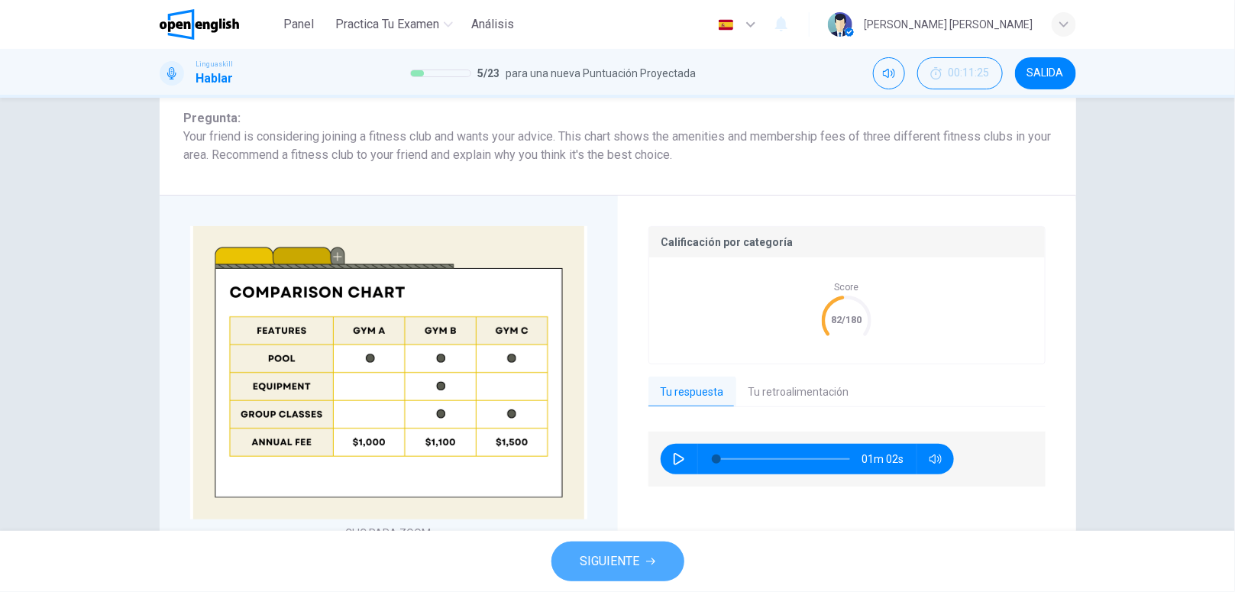
click at [619, 563] on span "SIGUIENTE" at bounding box center [611, 561] width 60 height 21
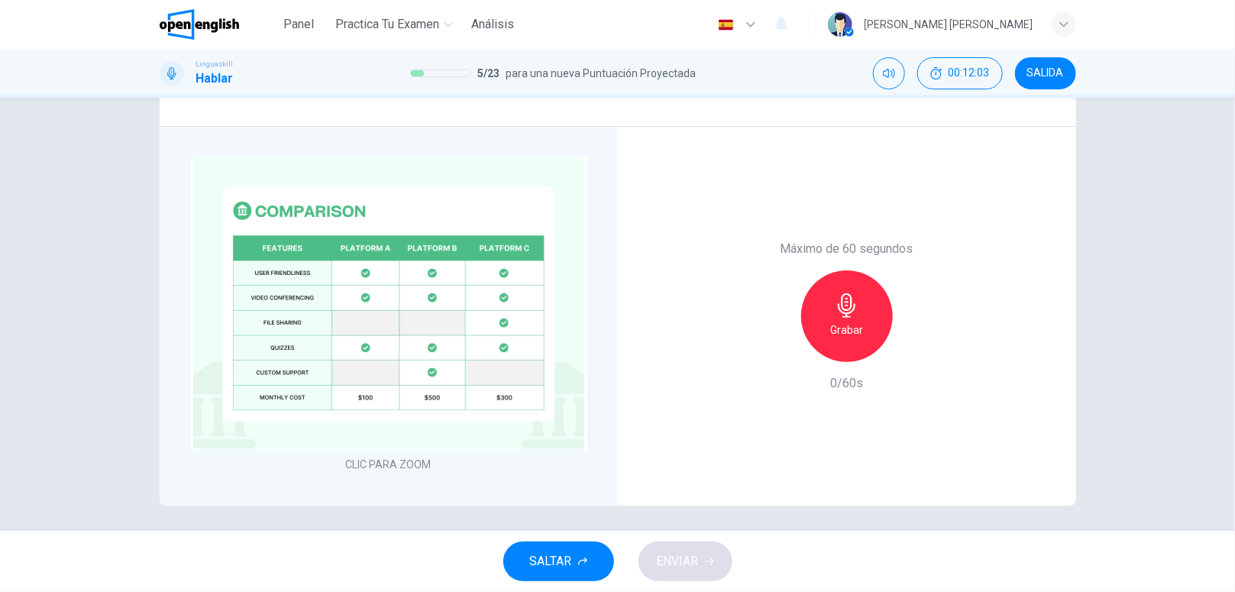
scroll to position [319, 0]
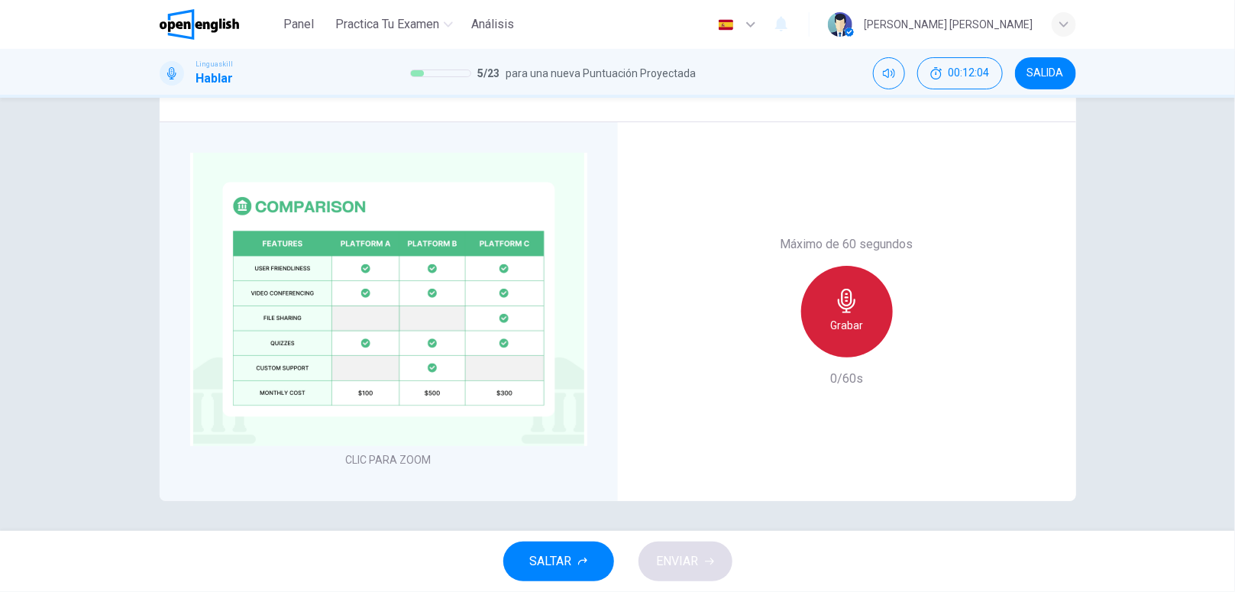
click at [852, 335] on div "Grabar" at bounding box center [847, 312] width 92 height 92
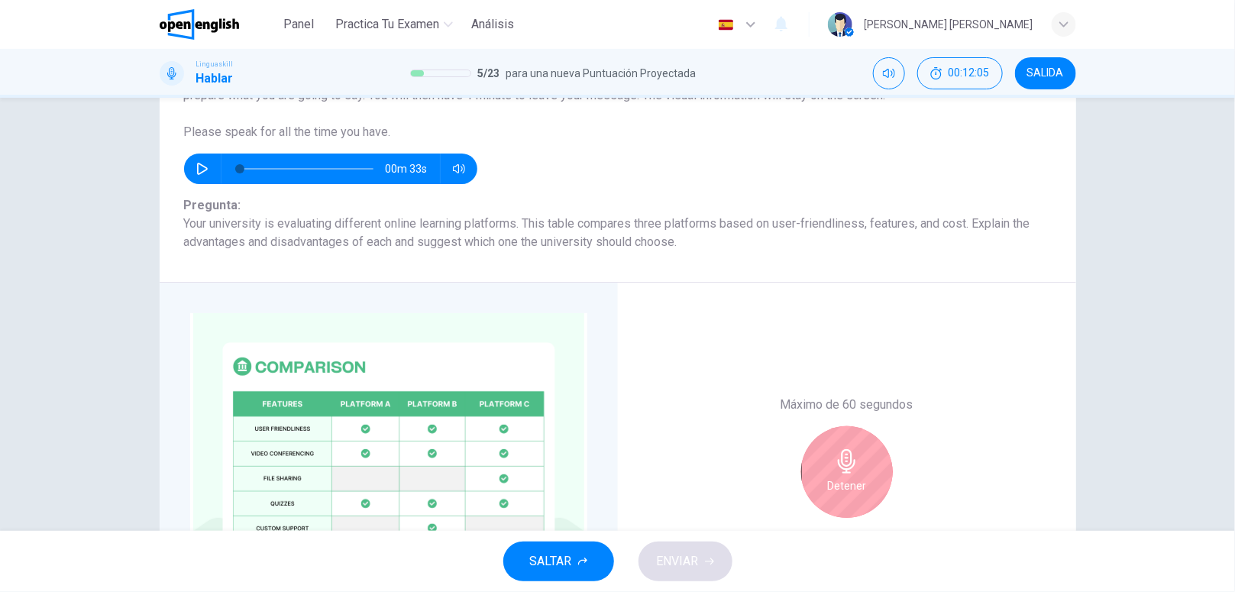
scroll to position [157, 0]
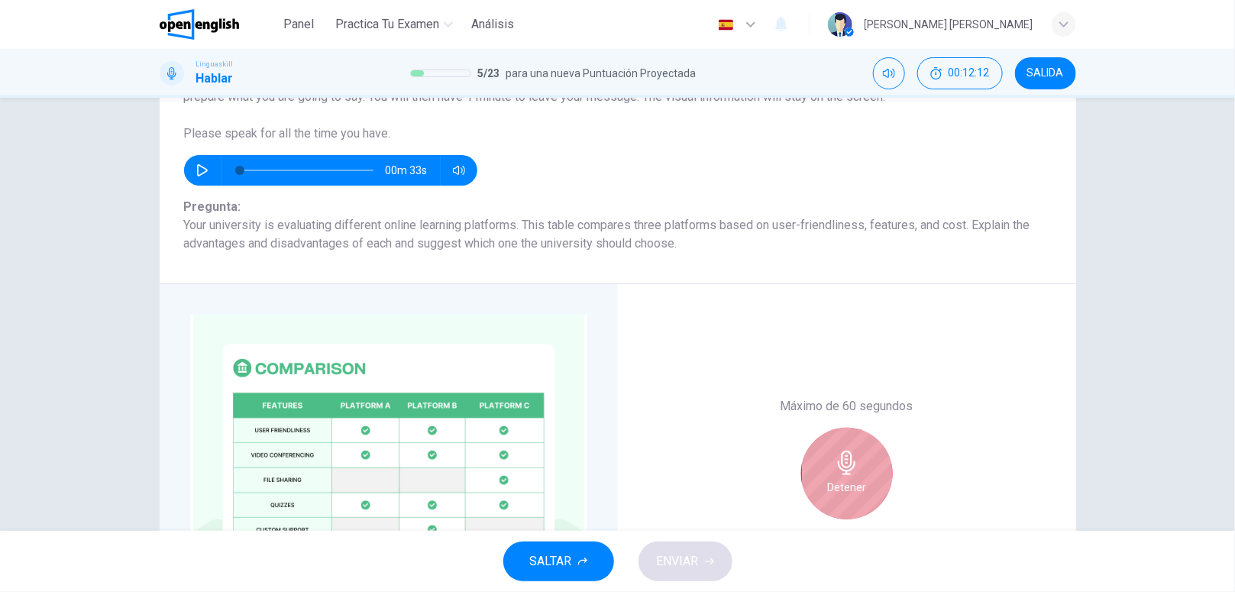
click at [827, 481] on h6 "Detener" at bounding box center [846, 487] width 39 height 18
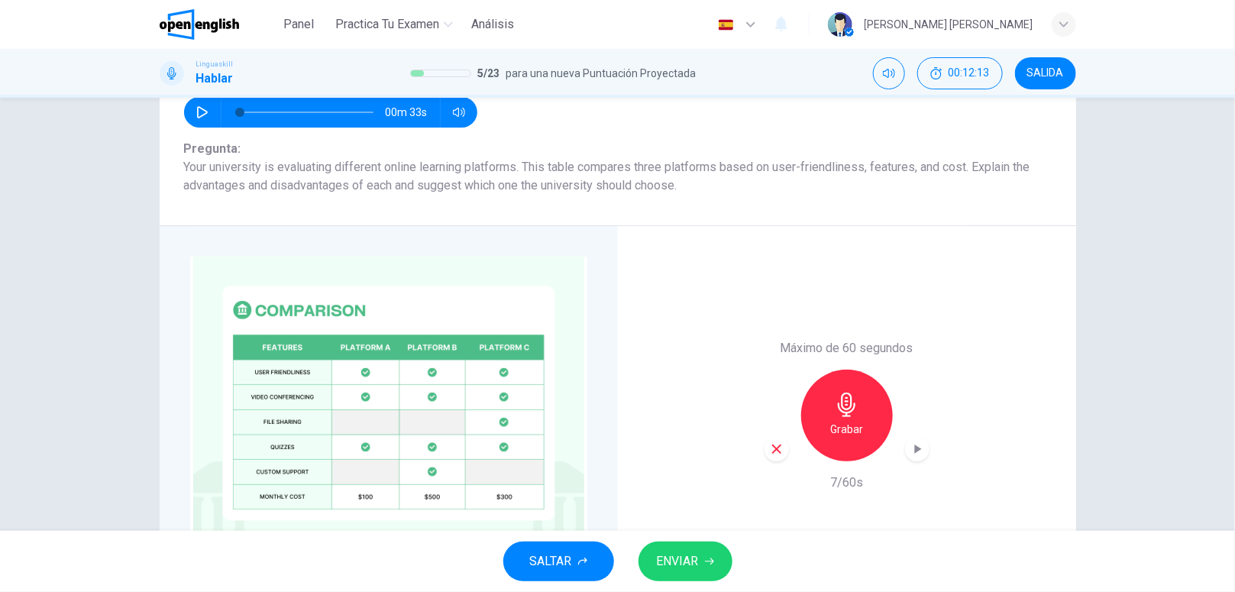
scroll to position [216, 0]
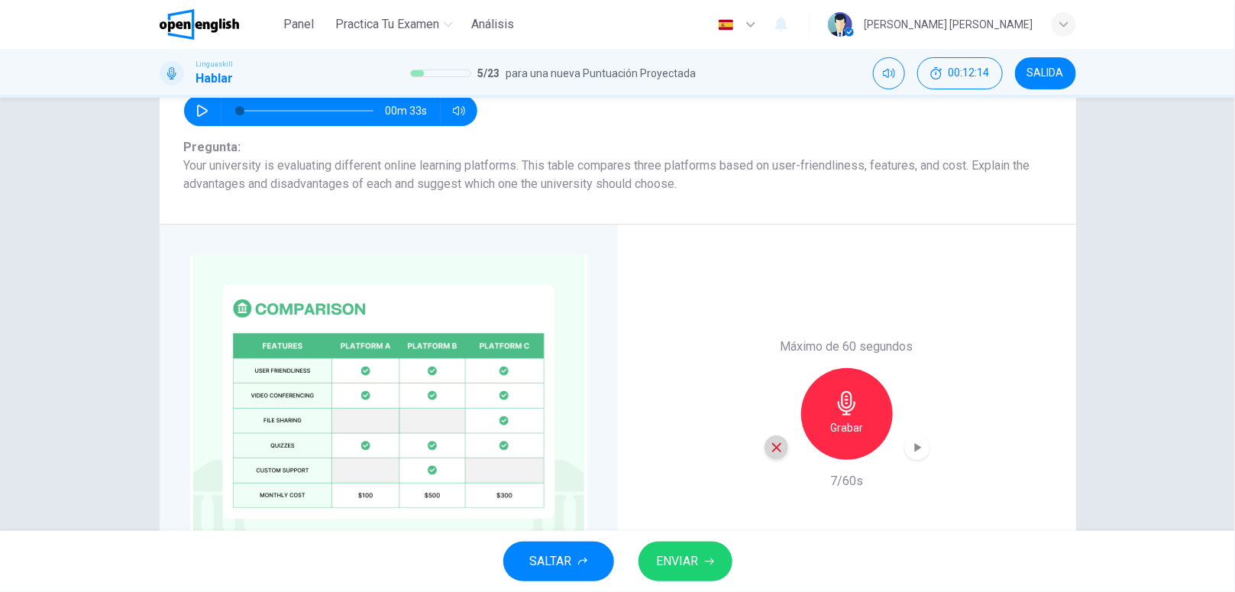
click at [780, 447] on div "button" at bounding box center [777, 447] width 24 height 24
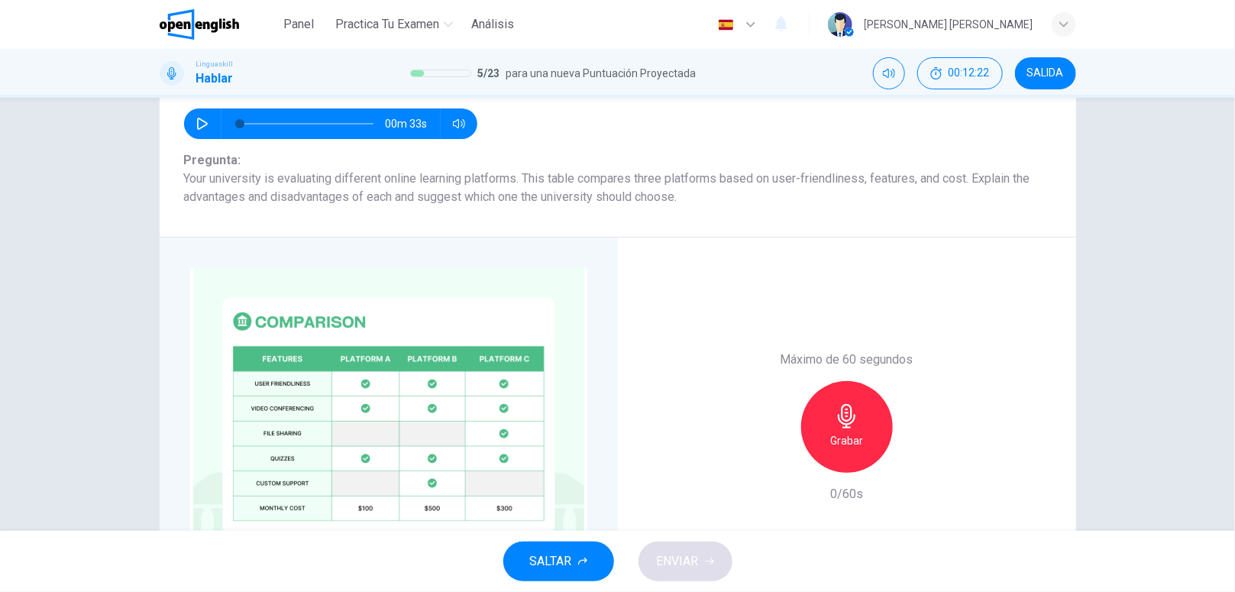
scroll to position [201, 0]
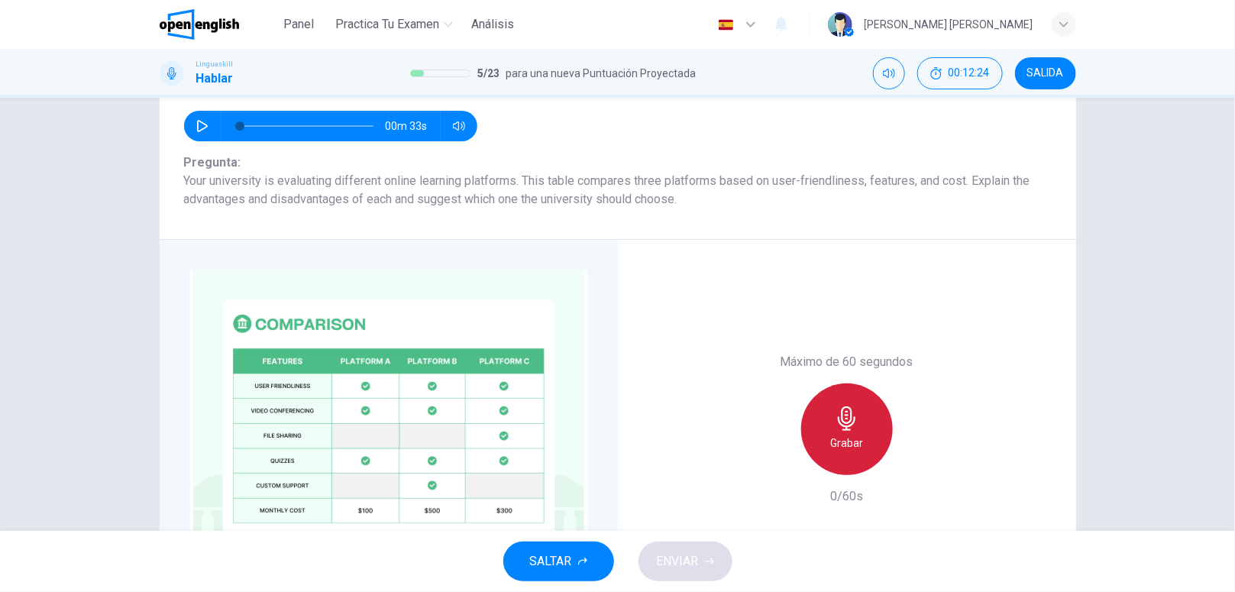
click at [854, 435] on h6 "Grabar" at bounding box center [846, 443] width 33 height 18
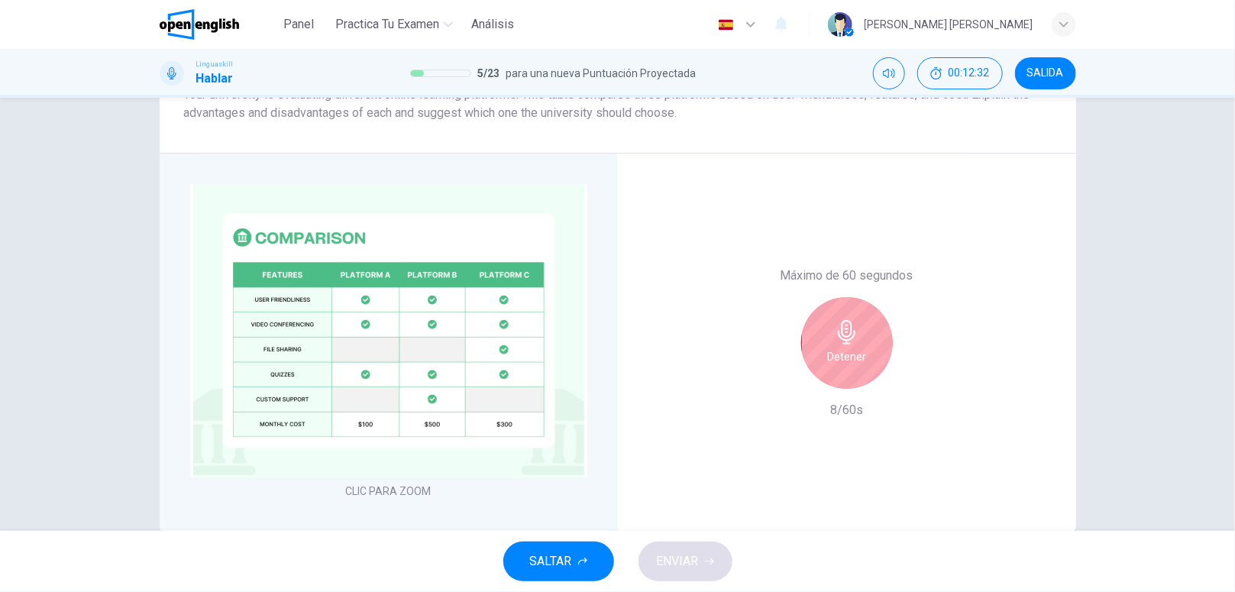
scroll to position [292, 0]
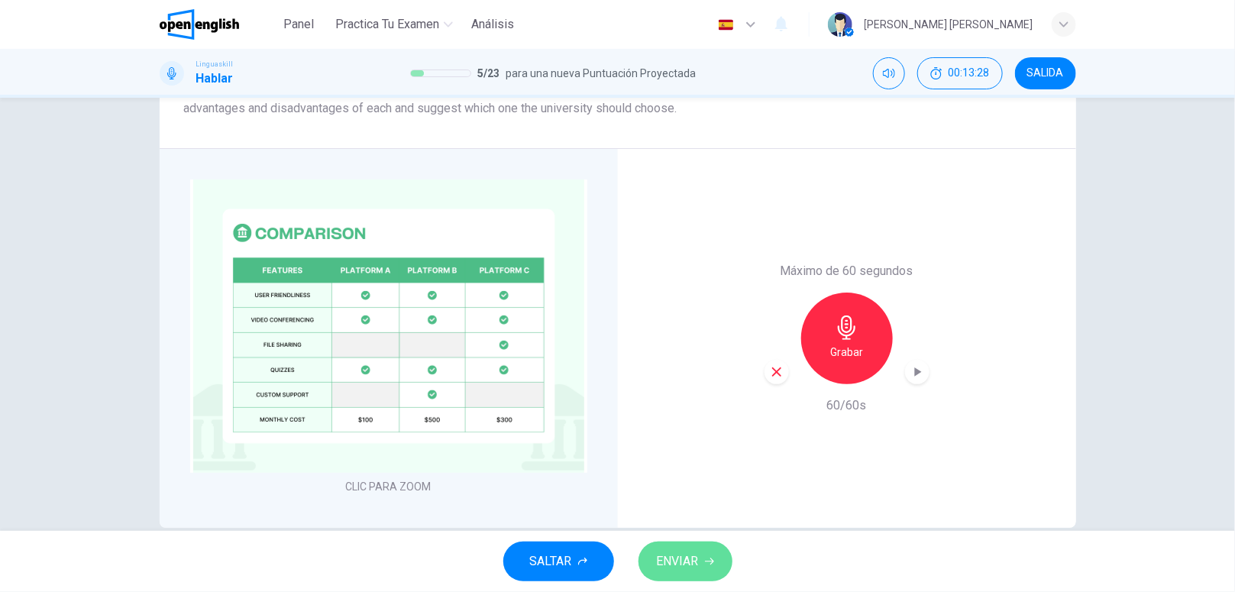
click at [669, 571] on span "ENVIAR" at bounding box center [678, 561] width 42 height 21
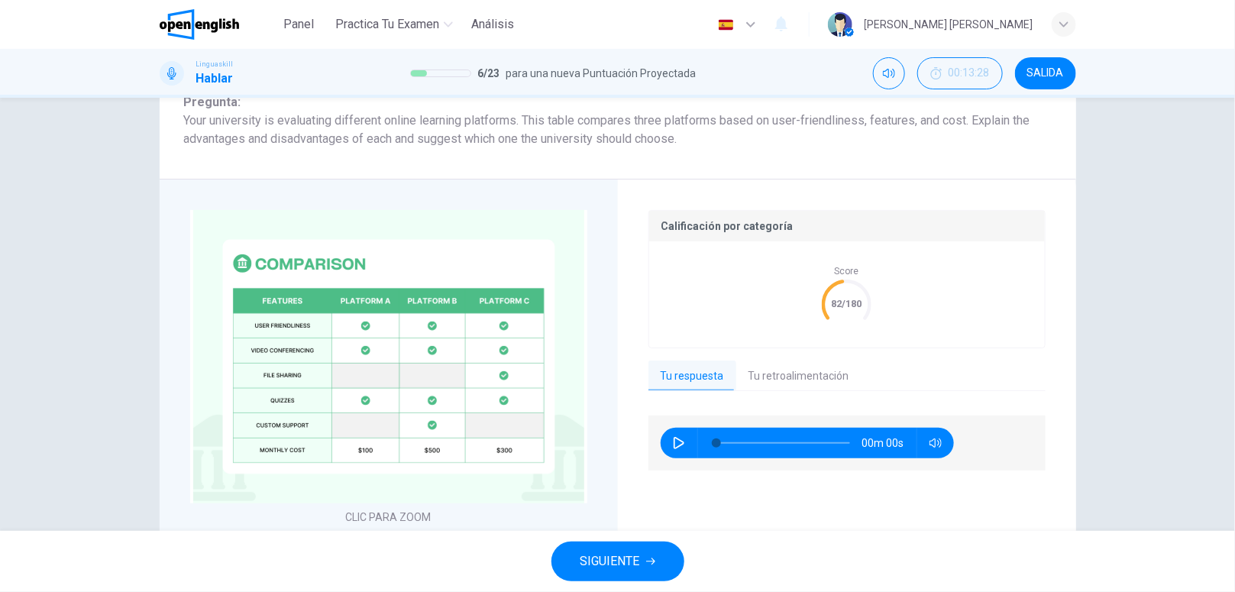
scroll to position [322, 0]
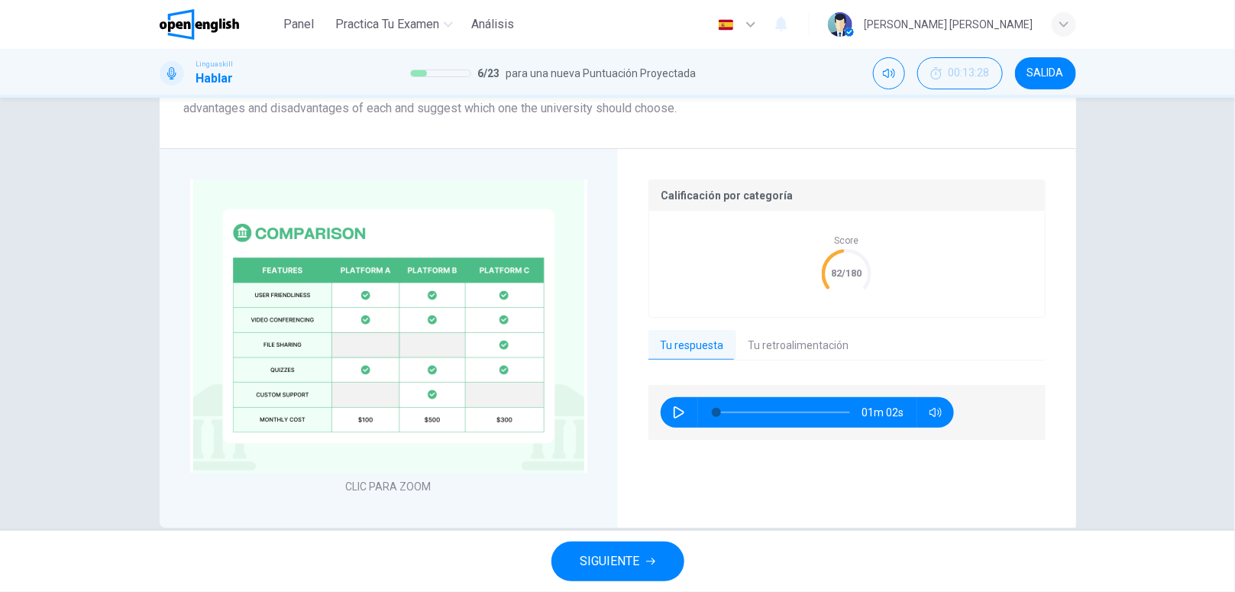
click at [776, 349] on button "Tu retroalimentación" at bounding box center [798, 346] width 125 height 32
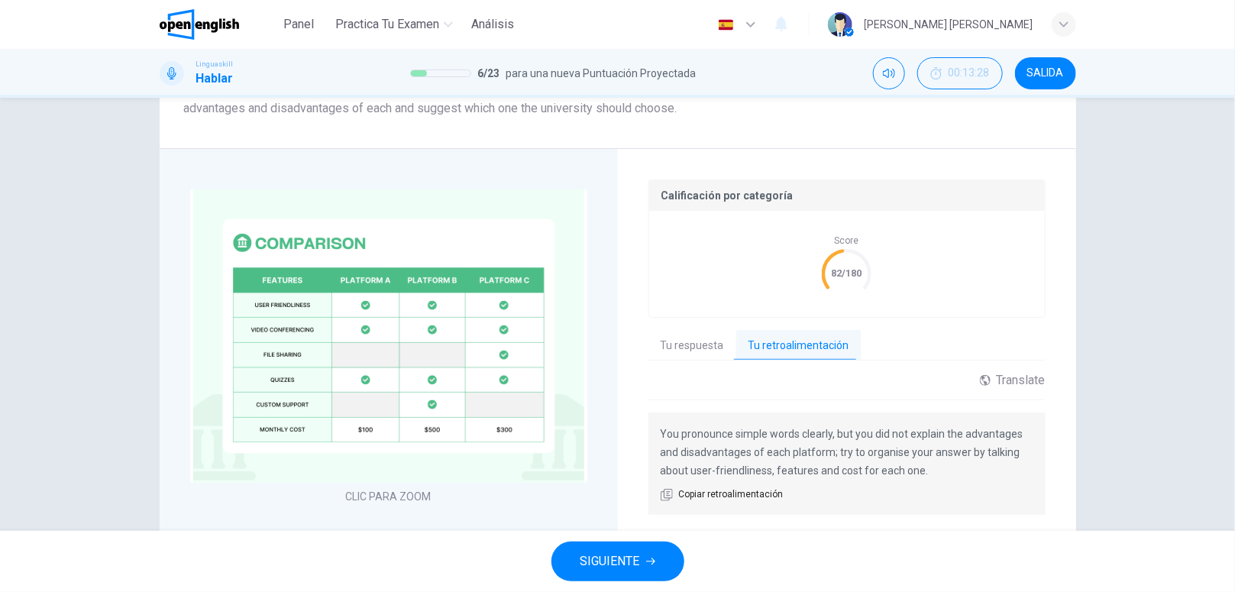
click at [720, 485] on div "You pronounce simple words clearly, but you did not explain the advantages and …" at bounding box center [847, 463] width 397 height 102
click at [728, 497] on span "Copiar retroalimentación" at bounding box center [731, 494] width 105 height 15
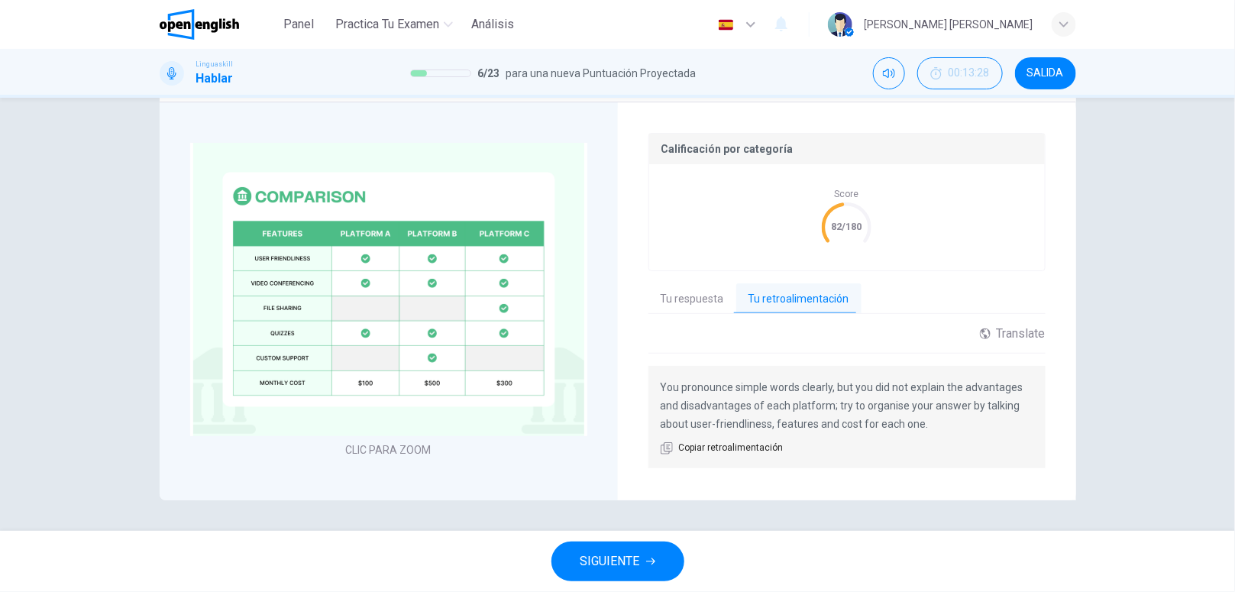
scroll to position [0, 0]
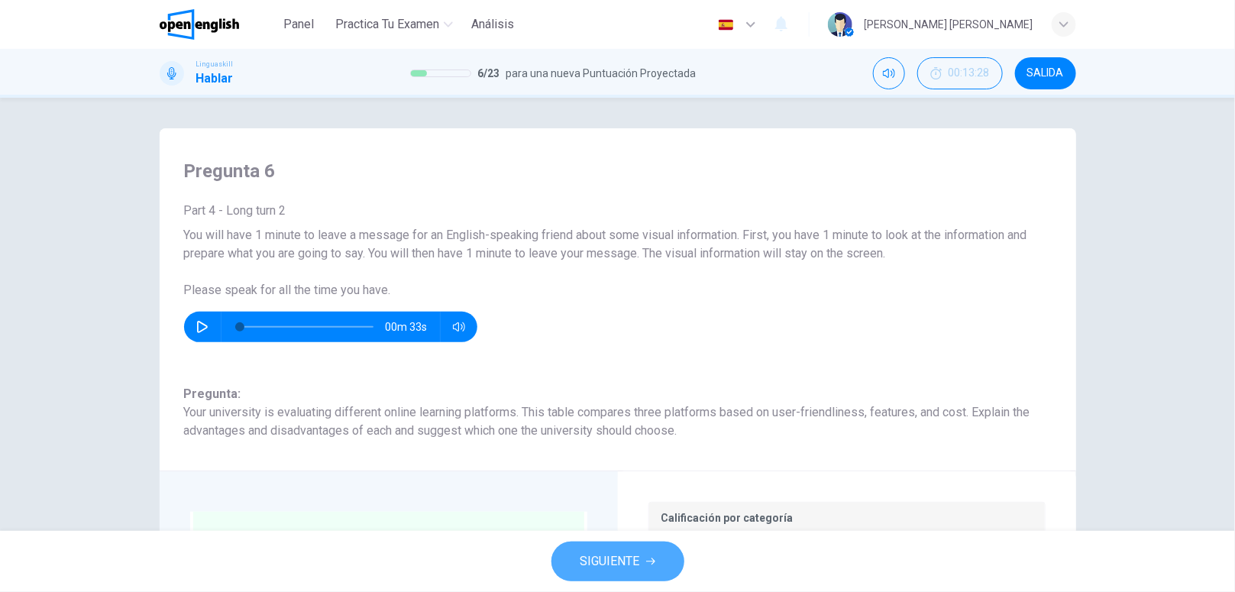
click at [593, 556] on span "SIGUIENTE" at bounding box center [611, 561] width 60 height 21
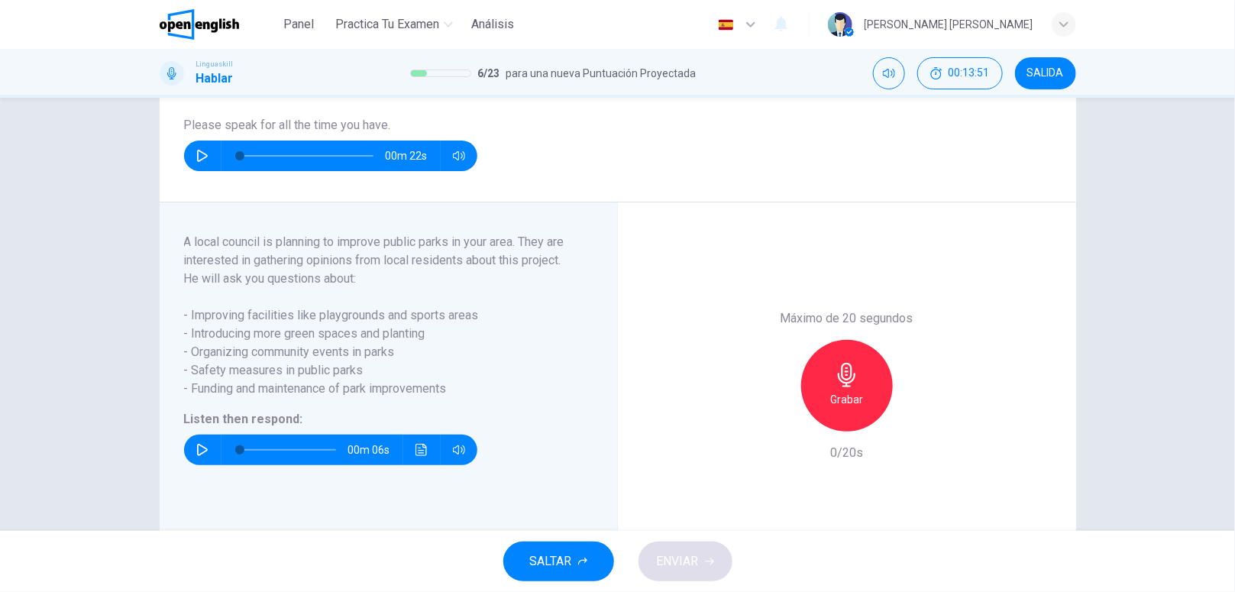
scroll to position [154, 0]
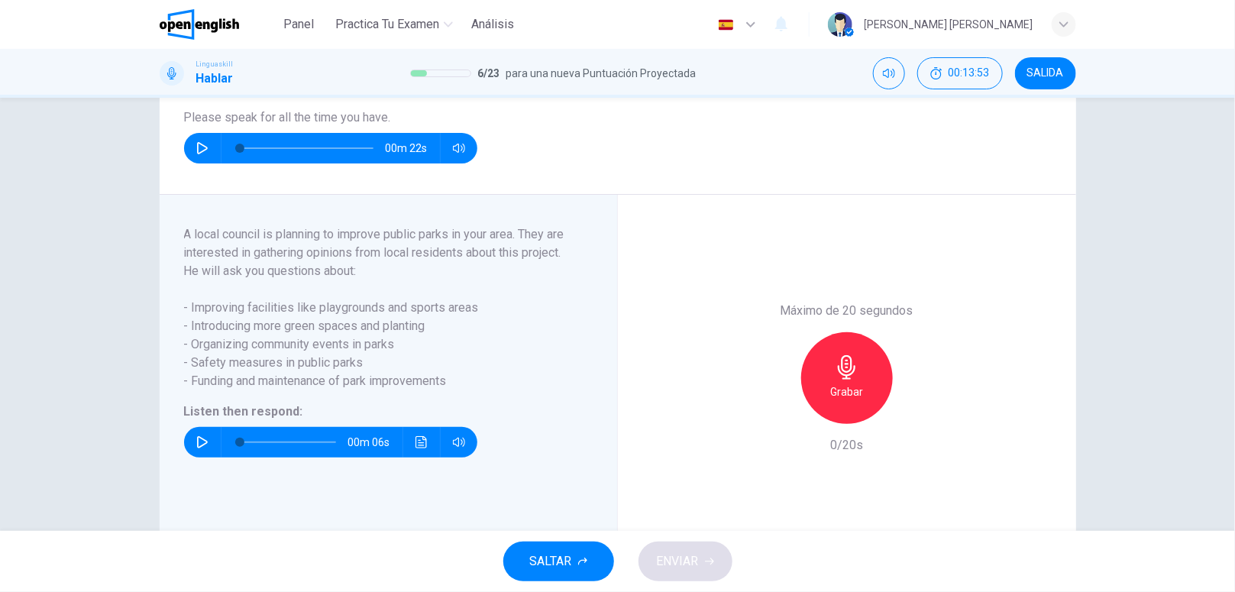
click at [199, 448] on icon "button" at bounding box center [202, 442] width 12 height 12
click at [837, 401] on h6 "Grabar" at bounding box center [846, 392] width 33 height 18
click at [681, 552] on span "ENVIAR" at bounding box center [678, 561] width 42 height 21
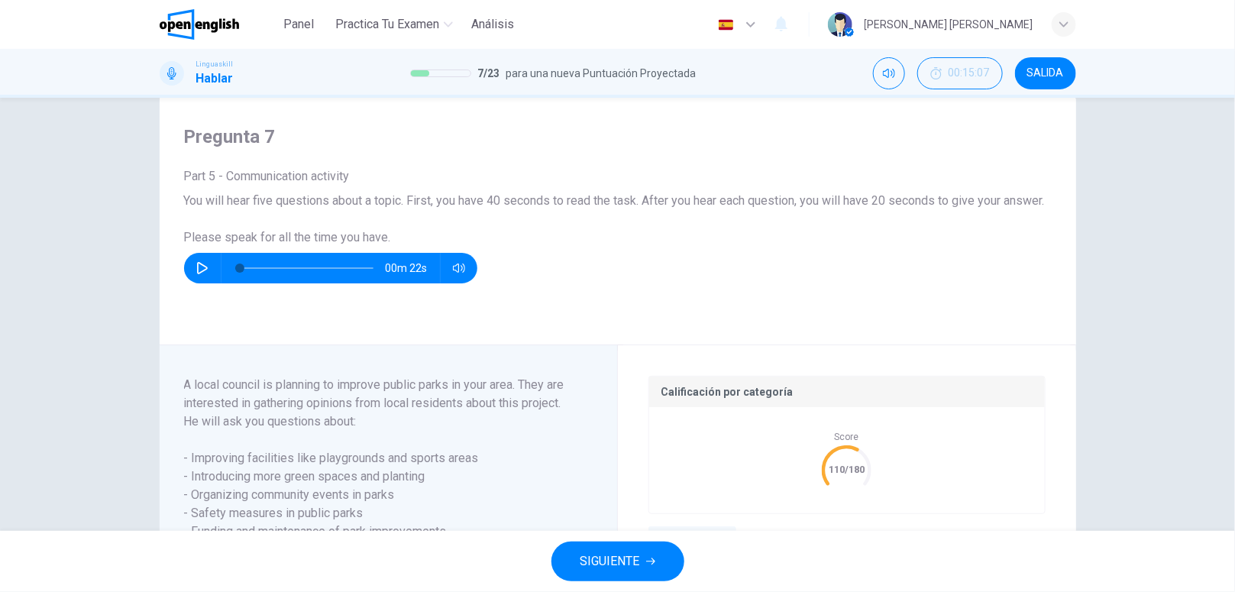
scroll to position [0, 0]
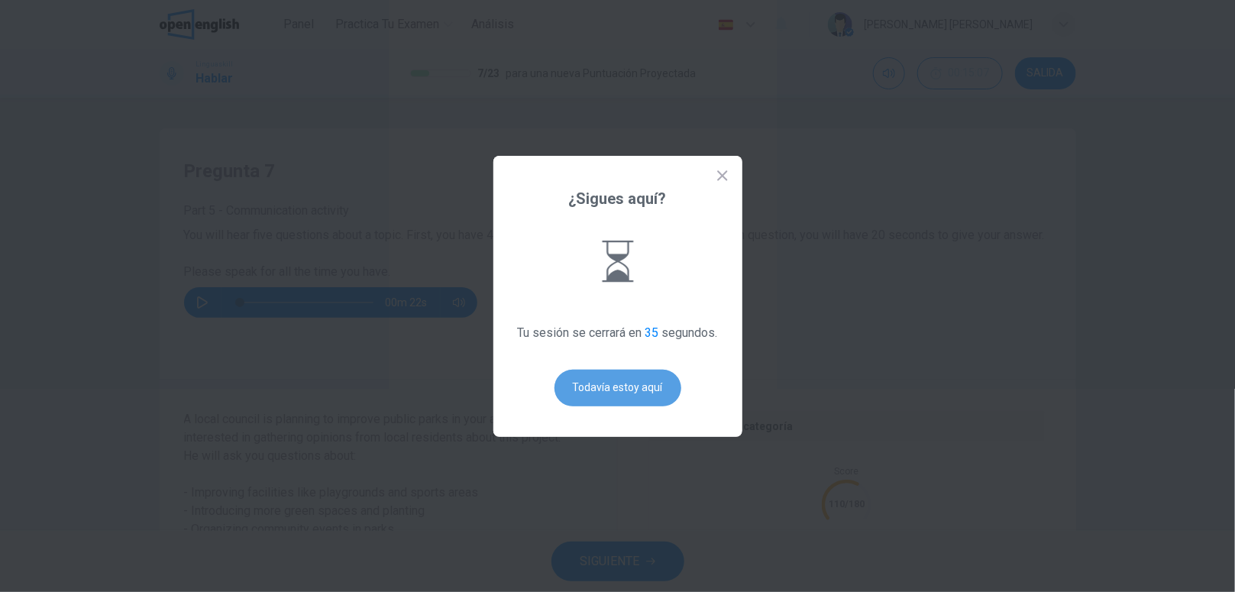
click at [642, 398] on button "Todavía estoy aquí" at bounding box center [618, 388] width 127 height 37
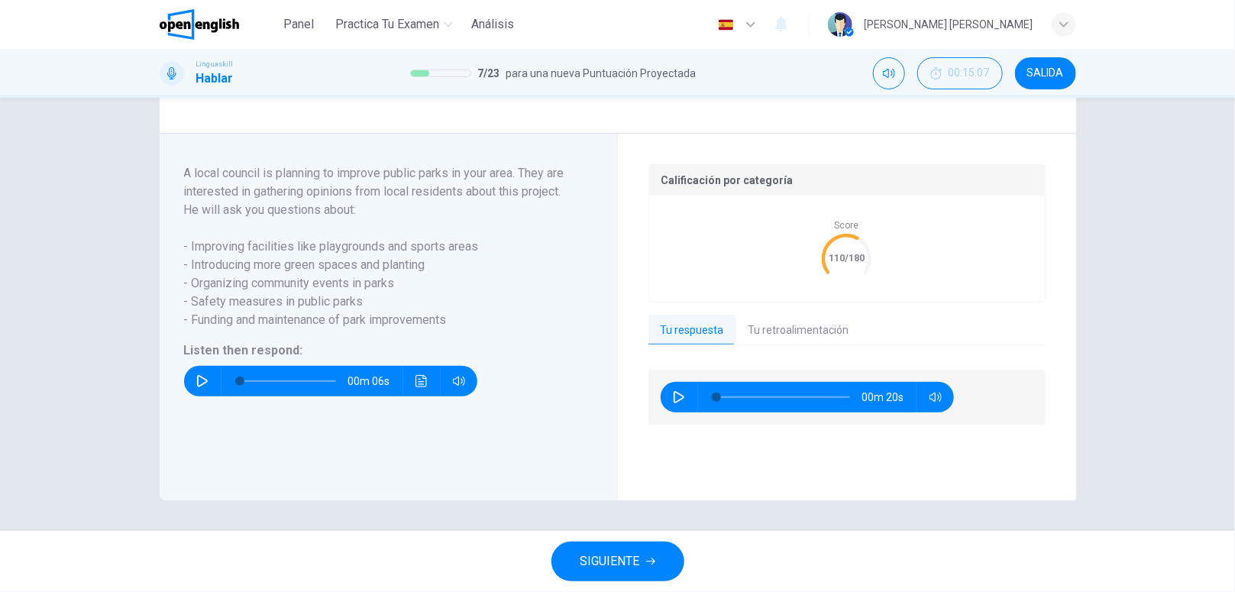
scroll to position [253, 0]
click at [762, 345] on button "Tu retroalimentación" at bounding box center [798, 331] width 125 height 32
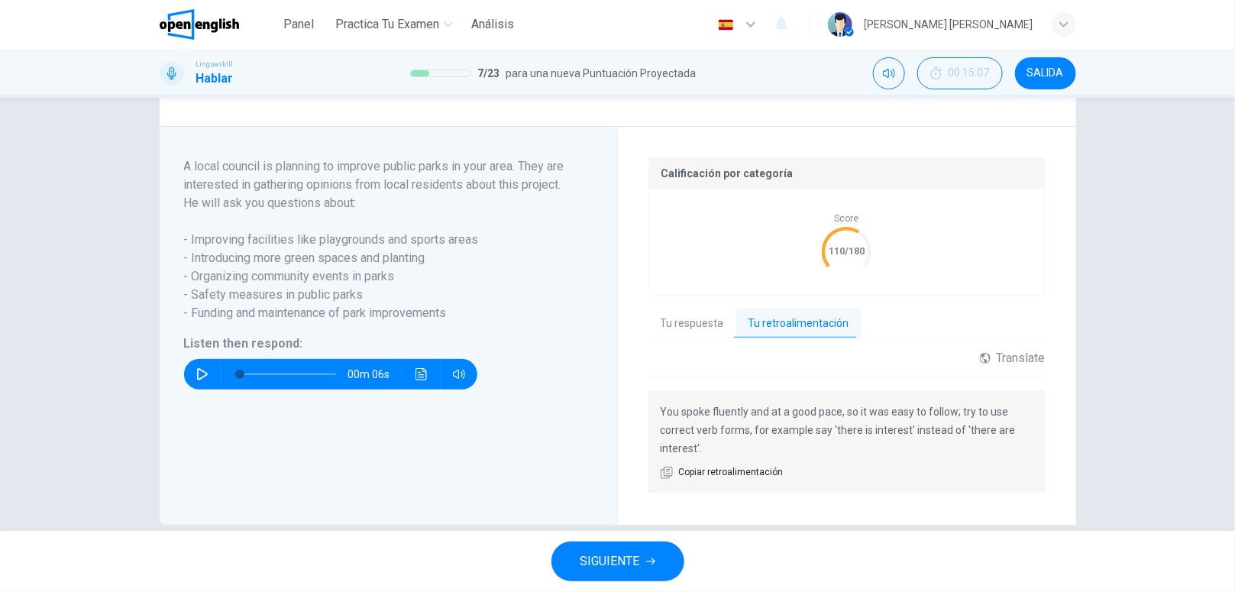
click at [697, 503] on body "This site uses cookies, as explained in our Privacy Policy . If you agree to th…" at bounding box center [617, 296] width 1235 height 592
click at [685, 480] on span "Copiar retroalimentación" at bounding box center [731, 472] width 105 height 15
click at [639, 570] on span "SIGUIENTE" at bounding box center [611, 561] width 60 height 21
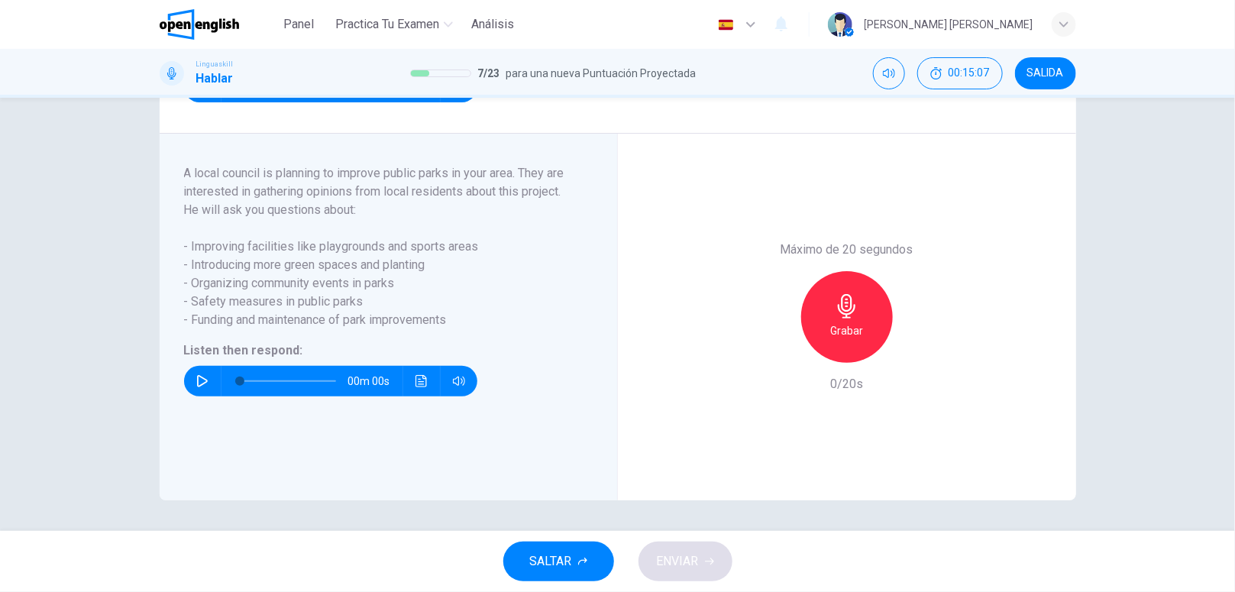
scroll to position [234, 0]
click at [199, 375] on icon "button" at bounding box center [202, 381] width 12 height 12
click at [862, 338] on div "Grabar" at bounding box center [847, 317] width 92 height 92
click at [663, 560] on span "ENVIAR" at bounding box center [678, 561] width 42 height 21
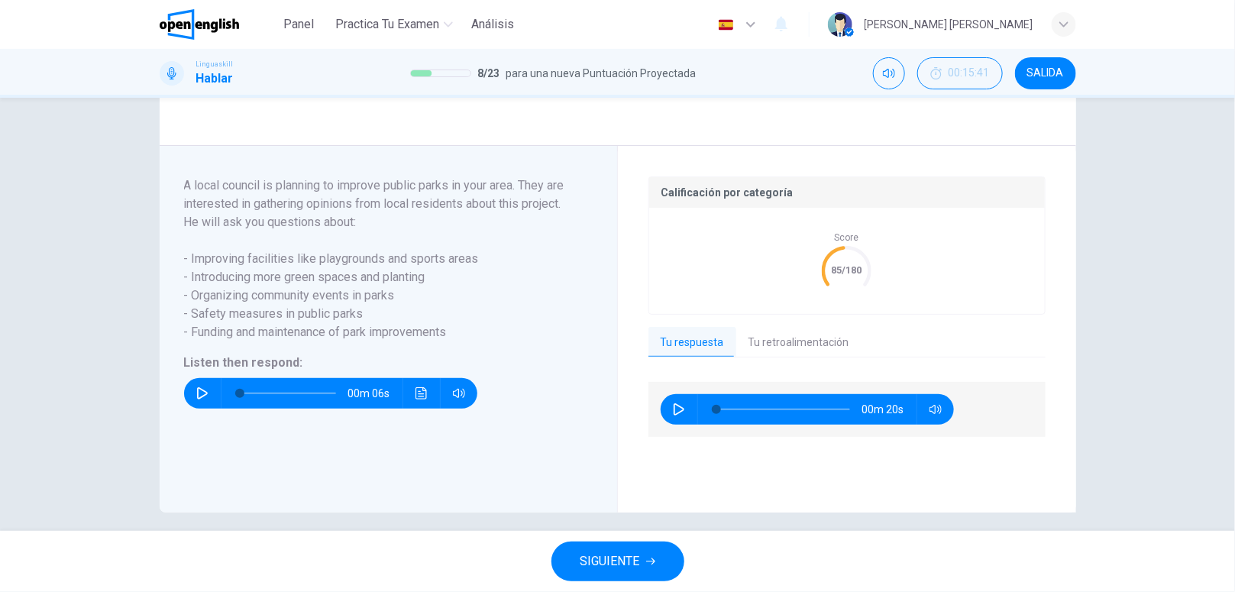
click at [1179, 176] on div "Pregunta 8 Part 5 - Communication activity You will hear five questions about a…" at bounding box center [617, 314] width 1235 height 433
click at [762, 359] on button "Tu retroalimentación" at bounding box center [798, 343] width 125 height 32
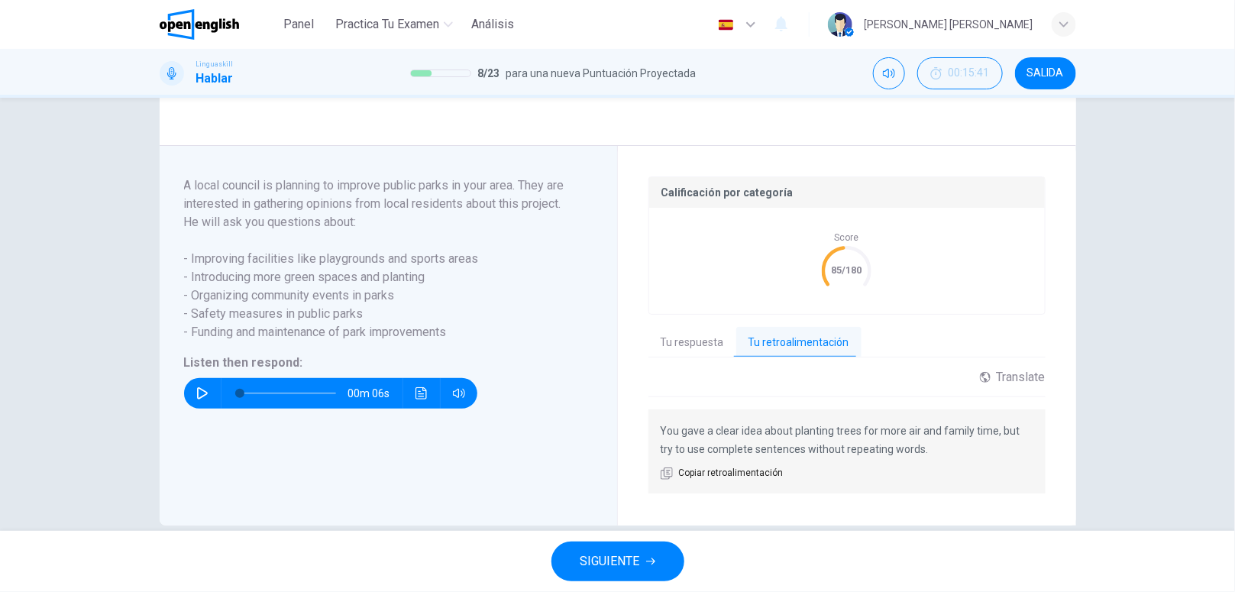
drag, startPoint x: 928, startPoint y: 475, endPoint x: 680, endPoint y: 453, distance: 249.2
click at [680, 453] on p "You gave a clear idea about planting trees for more air and family time, but tr…" at bounding box center [847, 440] width 373 height 37
click at [679, 481] on span "Copiar retroalimentación" at bounding box center [731, 473] width 105 height 15
click at [647, 559] on icon "button" at bounding box center [650, 561] width 9 height 9
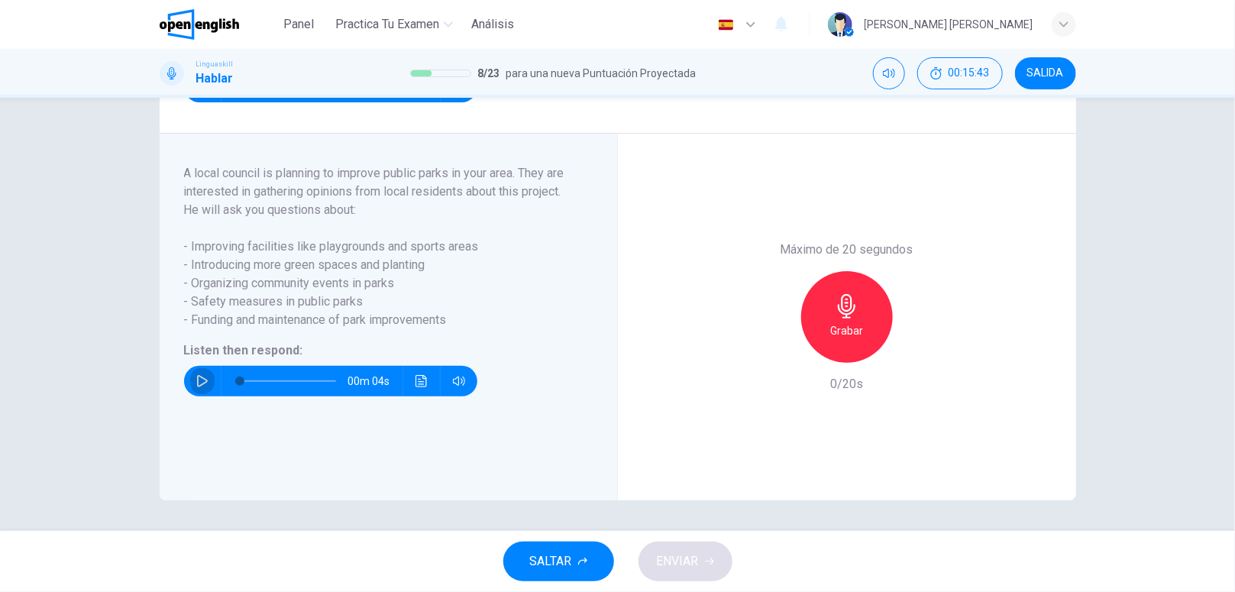
click at [196, 373] on button "button" at bounding box center [202, 381] width 24 height 31
click at [196, 383] on icon "button" at bounding box center [202, 381] width 12 height 12
click at [205, 380] on button "button" at bounding box center [202, 381] width 24 height 31
type input "*"
click at [822, 348] on div "Grabar" at bounding box center [847, 317] width 92 height 92
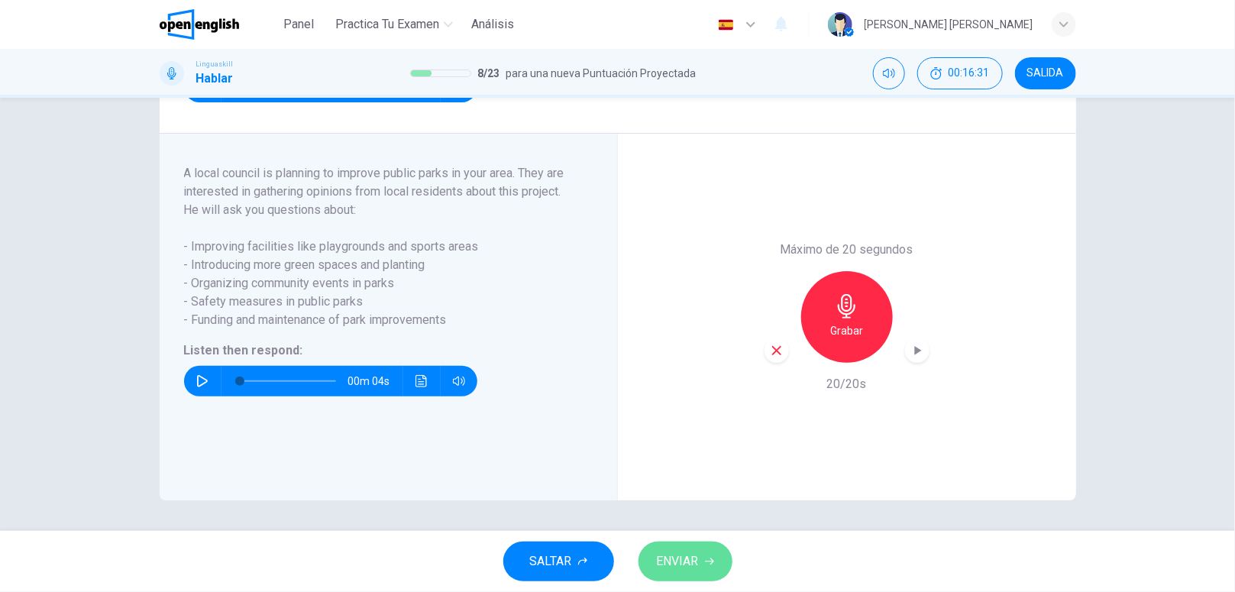
click at [665, 569] on span "ENVIAR" at bounding box center [678, 561] width 42 height 21
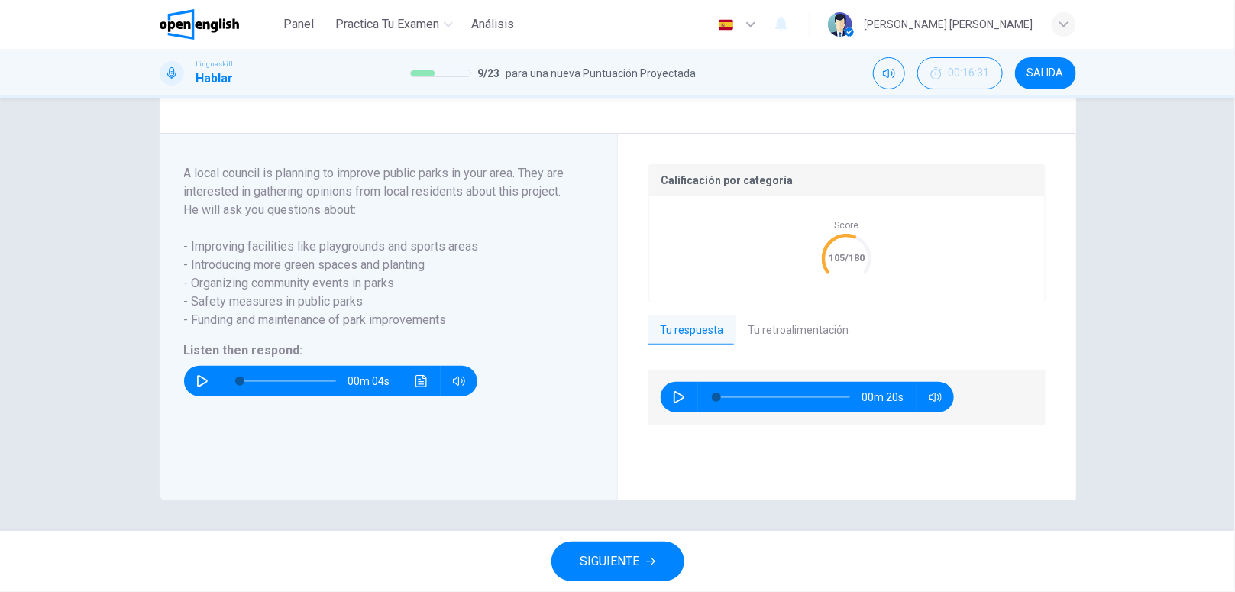
scroll to position [0, 0]
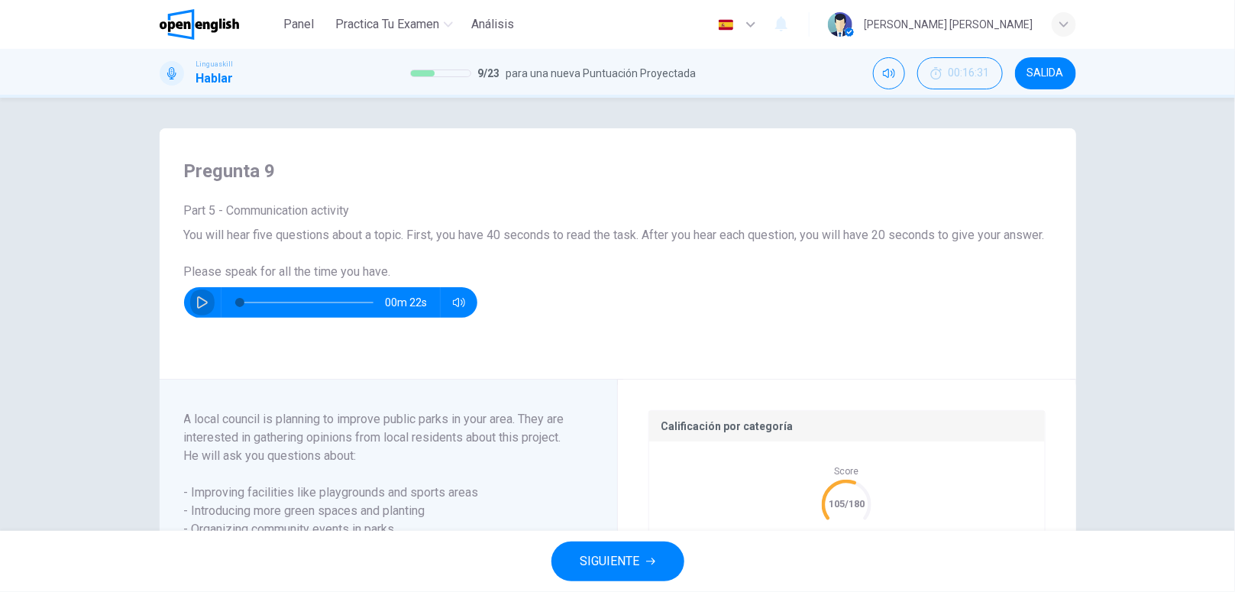
click at [196, 309] on icon "button" at bounding box center [202, 302] width 12 height 12
type input "*"
